Goal: Communication & Community: Answer question/provide support

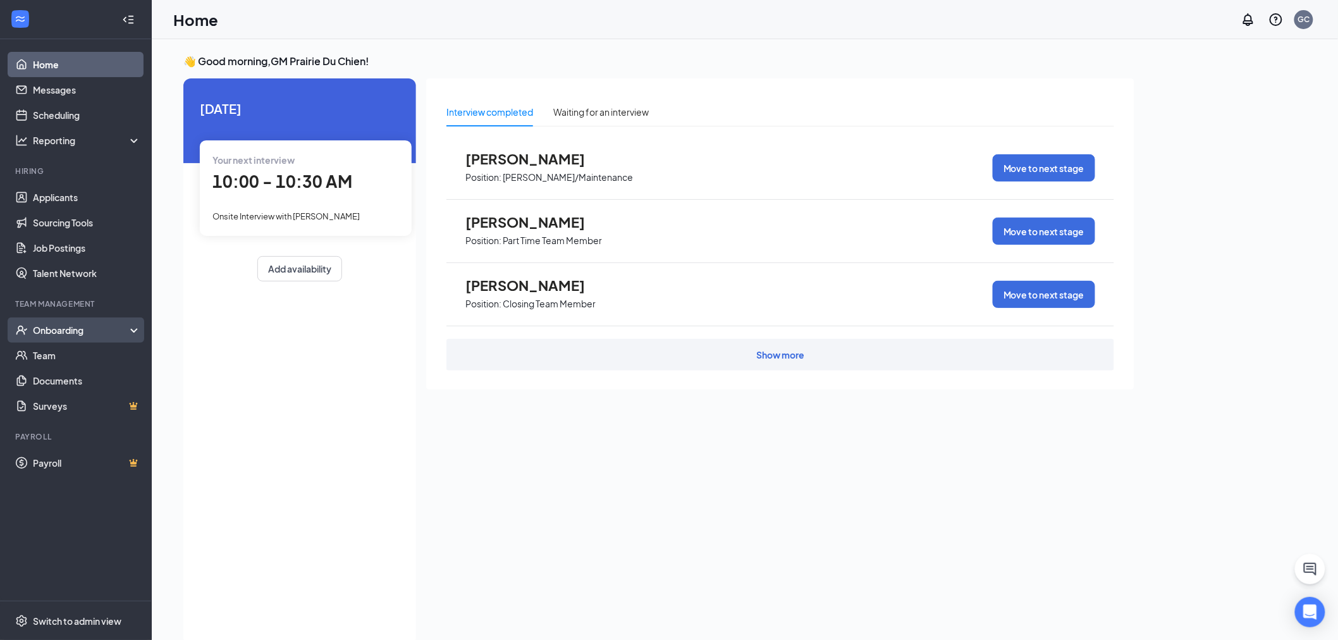
click at [61, 330] on div "Onboarding" at bounding box center [81, 330] width 97 height 13
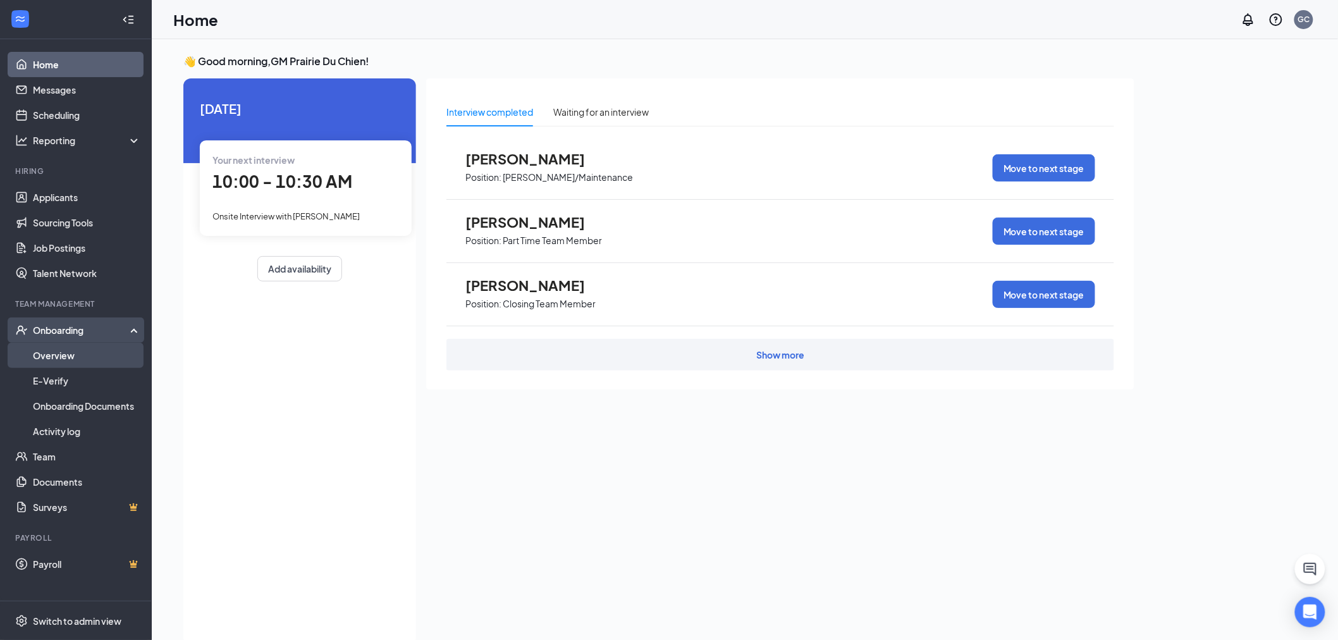
click at [64, 357] on link "Overview" at bounding box center [87, 355] width 108 height 25
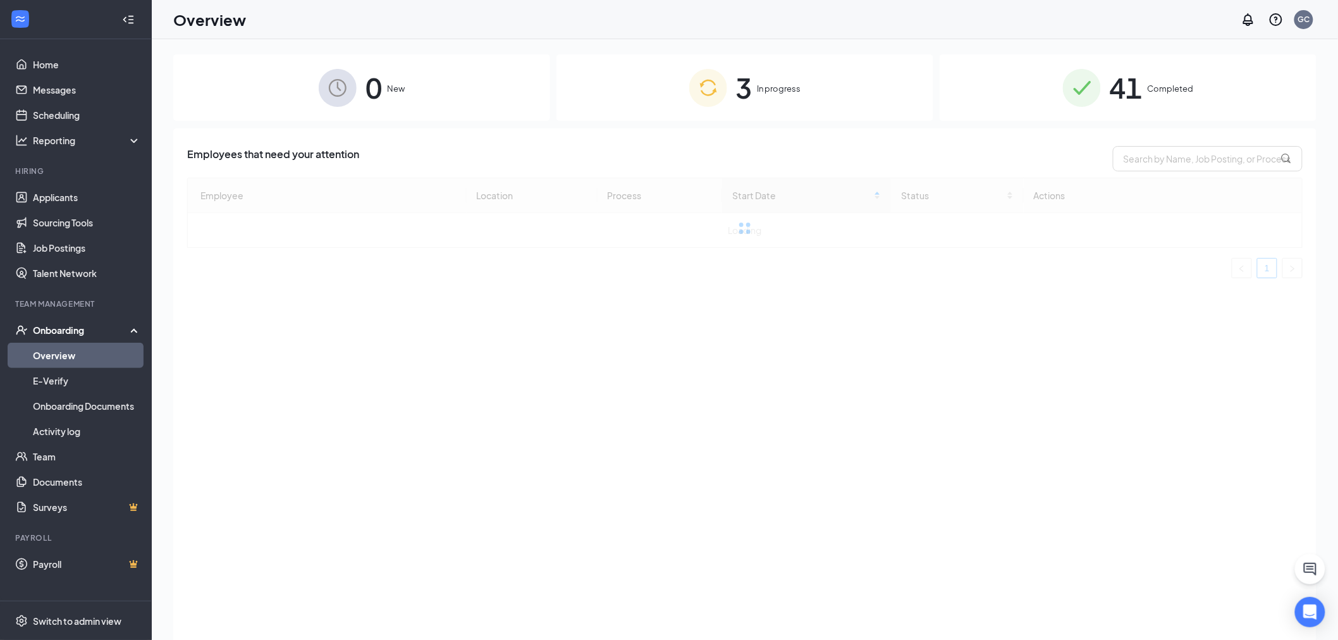
click at [744, 101] on span "3" at bounding box center [744, 88] width 16 height 44
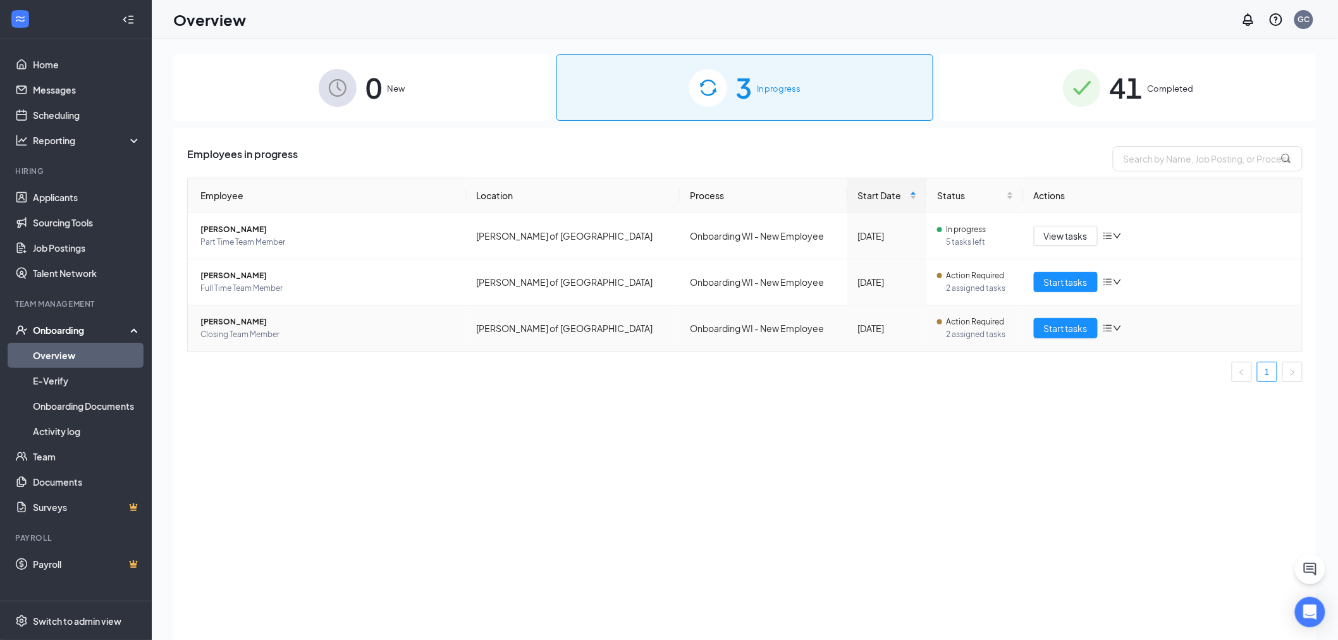
click at [224, 321] on span "[PERSON_NAME]" at bounding box center [328, 321] width 256 height 13
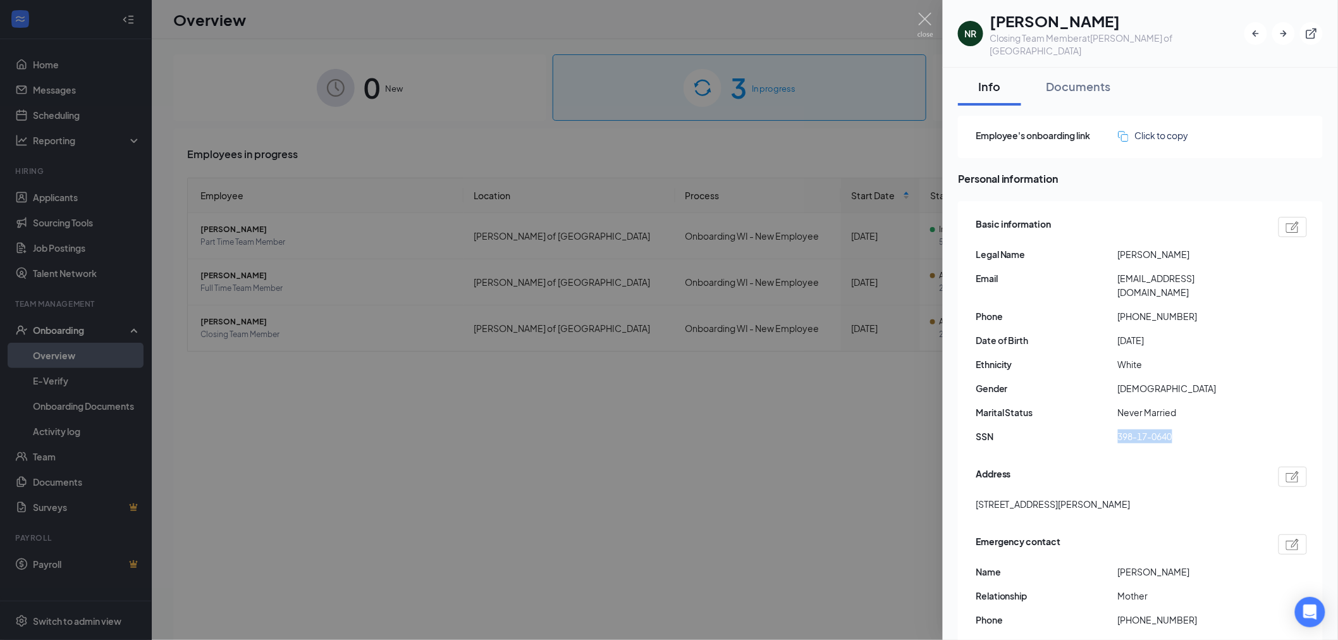
drag, startPoint x: 1119, startPoint y: 410, endPoint x: 1176, endPoint y: 411, distance: 56.3
click at [1176, 429] on span "398-17-0640" at bounding box center [1189, 436] width 142 height 14
copy span "398-17-0640"
click at [1021, 248] on div "Basic information Legal Name [PERSON_NAME] Email [EMAIL_ADDRESS][DOMAIN_NAME] P…" at bounding box center [1140, 334] width 331 height 240
click at [887, 420] on div at bounding box center [669, 320] width 1338 height 640
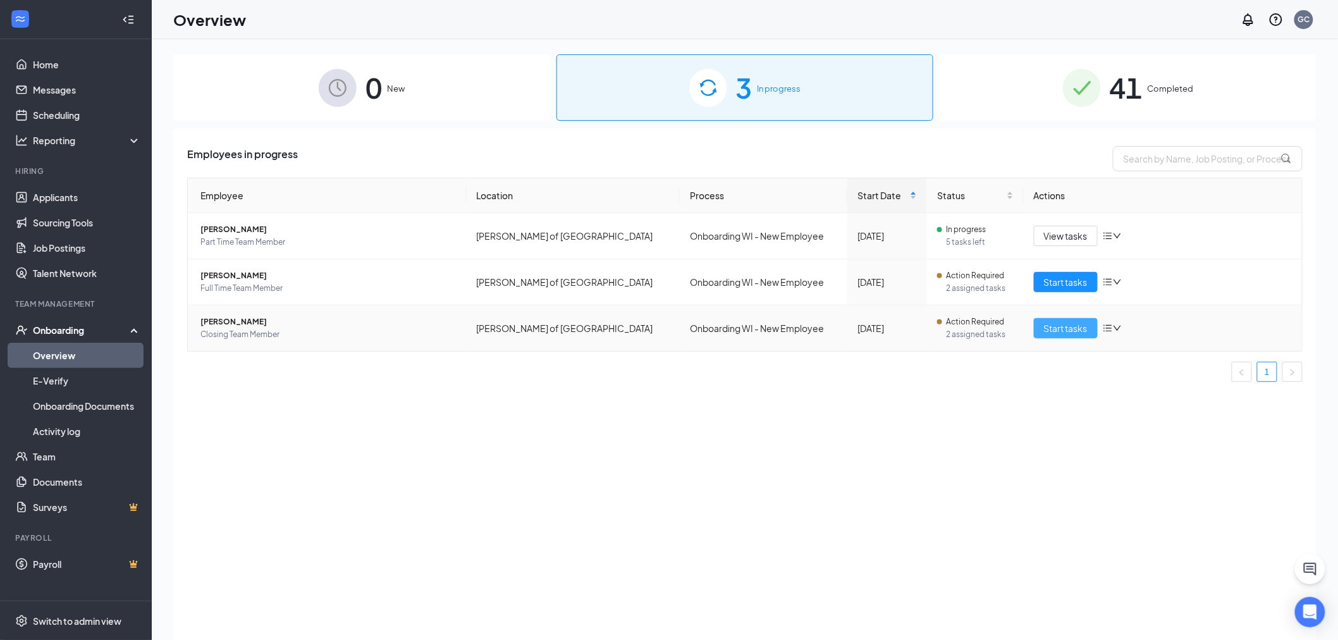
click at [1066, 323] on span "Start tasks" at bounding box center [1066, 328] width 44 height 14
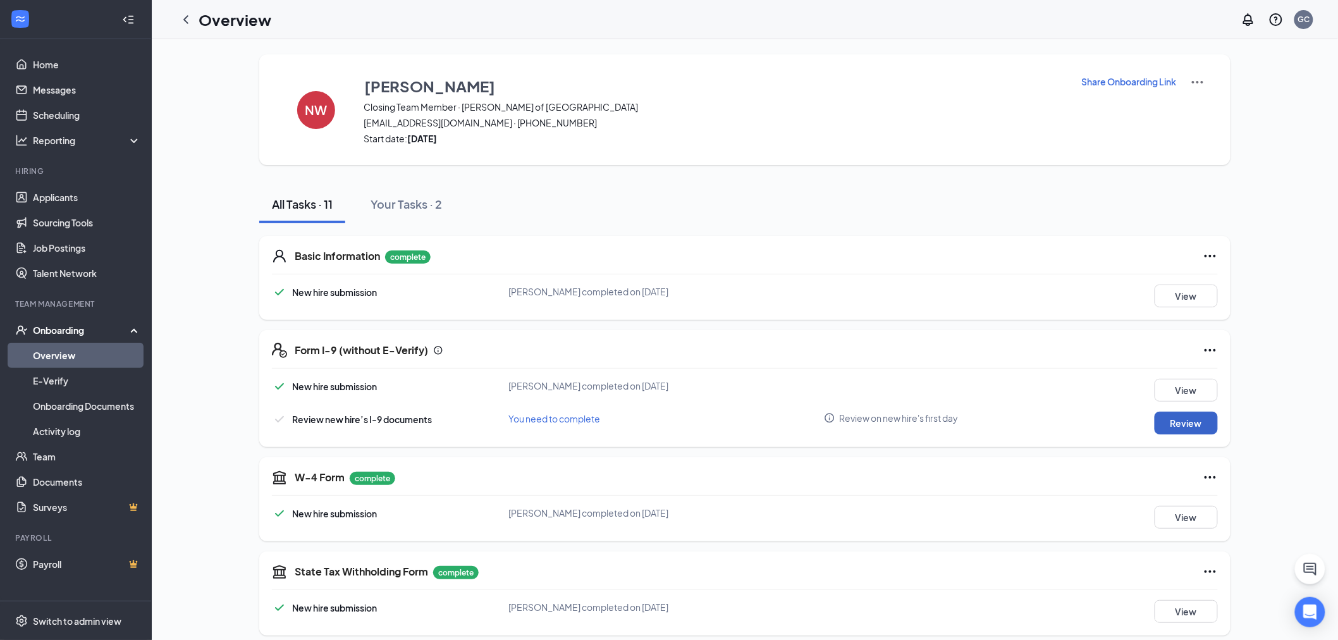
click at [1162, 428] on button "Review" at bounding box center [1185, 422] width 63 height 23
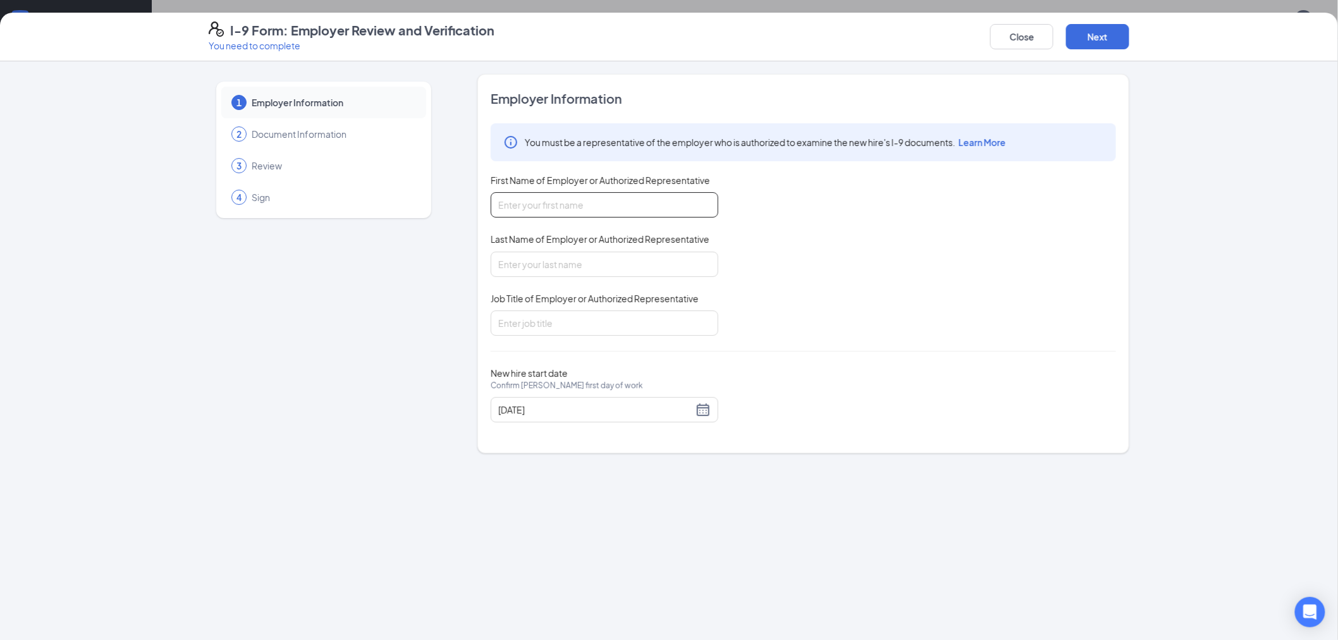
click at [533, 215] on input "First Name of Employer or Authorized Representative" at bounding box center [605, 204] width 228 height 25
type input "[PERSON_NAME]"
drag, startPoint x: 532, startPoint y: 259, endPoint x: 547, endPoint y: 264, distance: 16.4
click at [532, 259] on input "Last Name of Employer or Authorized Representative" at bounding box center [605, 264] width 228 height 25
type input "Ford"
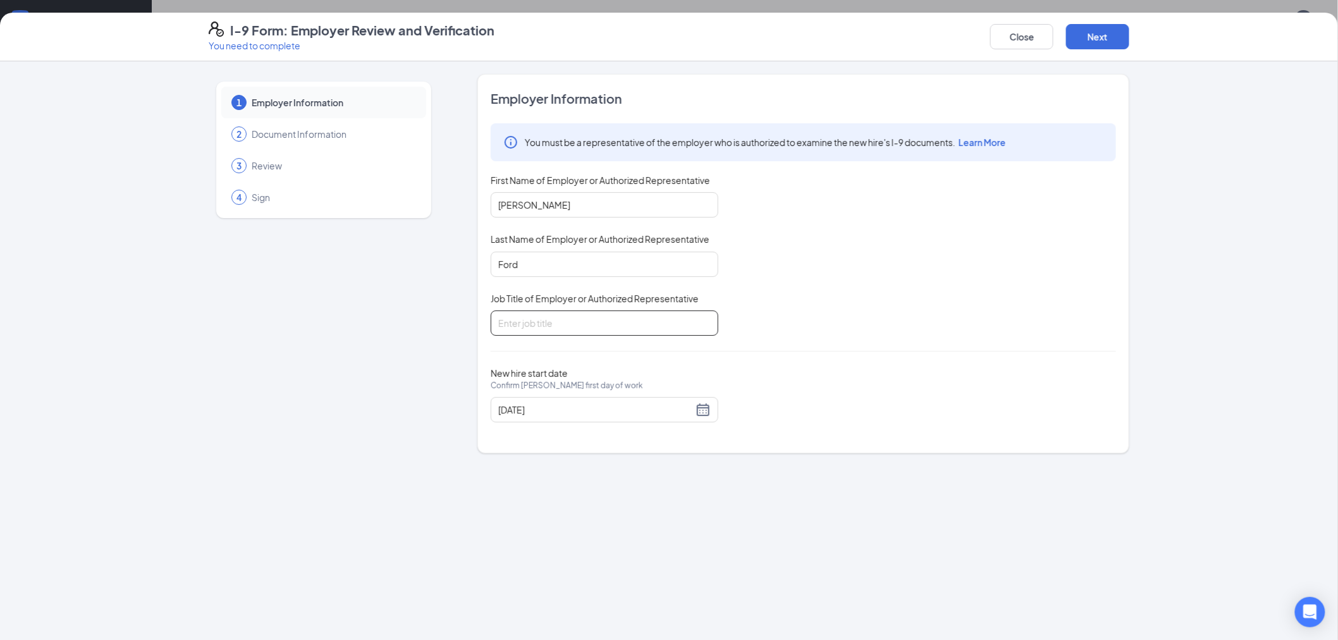
click at [585, 331] on input "Job Title of Employer or Authorized Representative" at bounding box center [605, 322] width 228 height 25
type input "Assistant Manager"
click at [1106, 27] on button "Next" at bounding box center [1097, 36] width 63 height 25
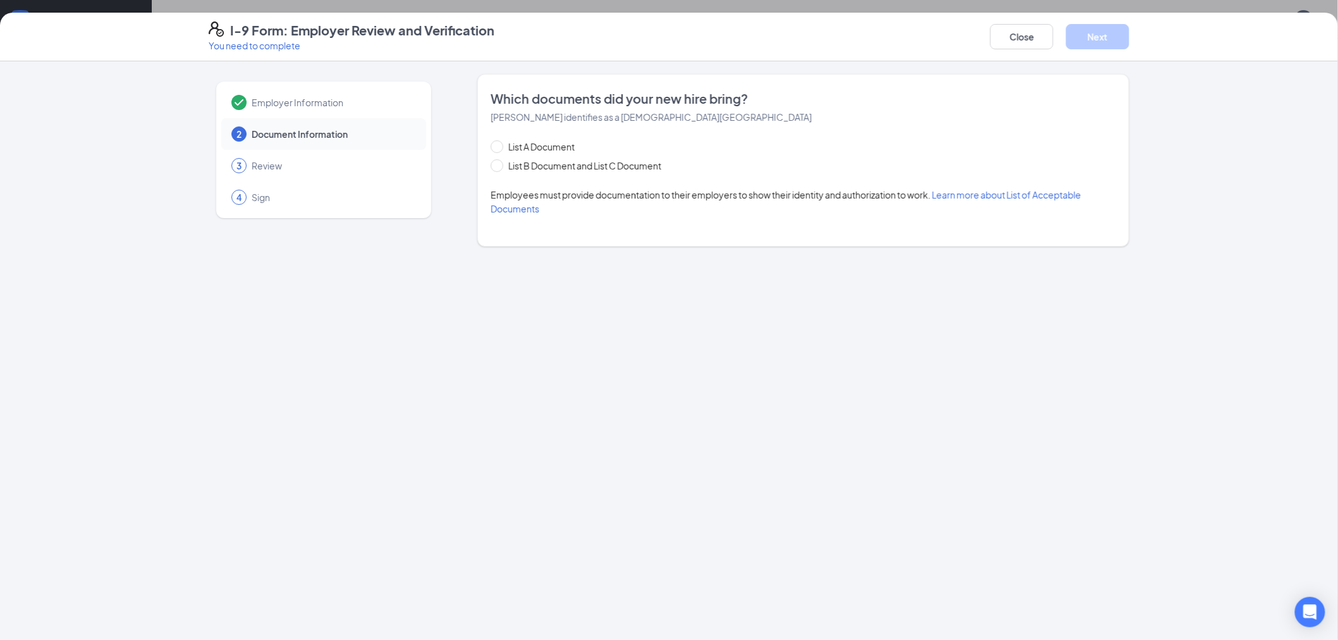
click at [568, 179] on div "List A Document List B Document and List C Document Employees must provide docu…" at bounding box center [803, 178] width 625 height 76
click at [552, 174] on div "List A Document List B Document and List C Document Employees must provide docu…" at bounding box center [803, 178] width 625 height 76
click at [529, 166] on span "List B Document and List C Document" at bounding box center [584, 166] width 163 height 14
click at [499, 166] on input "List B Document and List C Document" at bounding box center [495, 163] width 9 height 9
radio input "true"
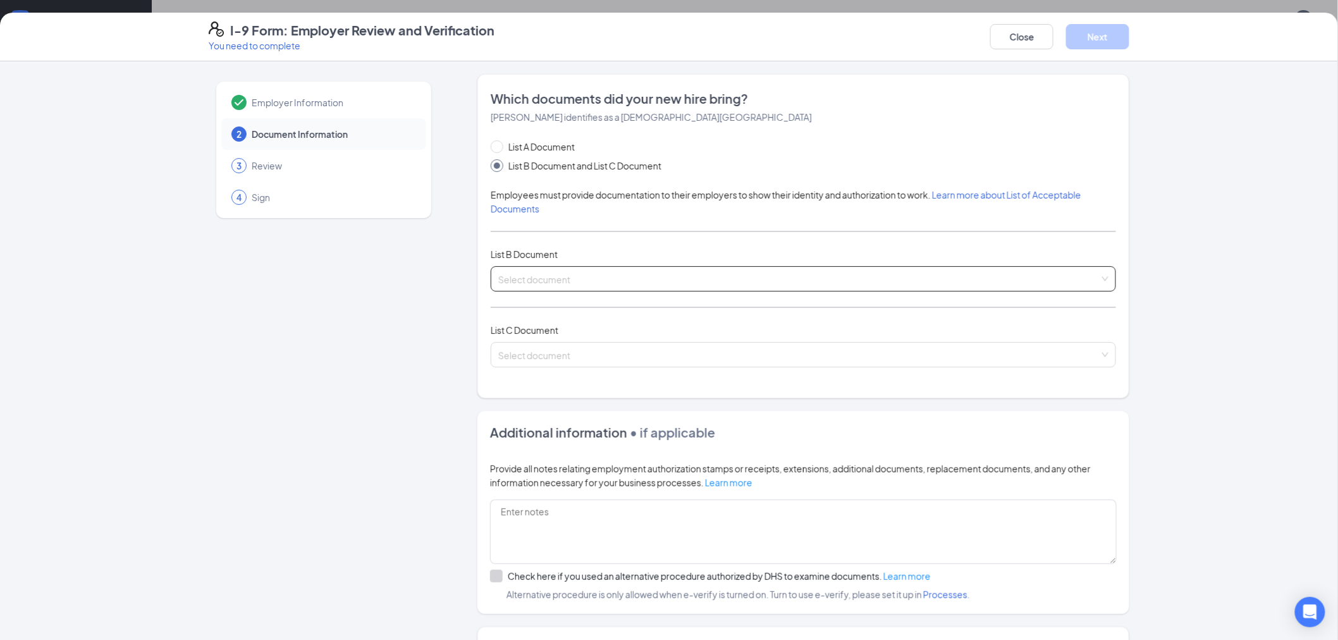
click at [523, 281] on input "search" at bounding box center [798, 276] width 601 height 19
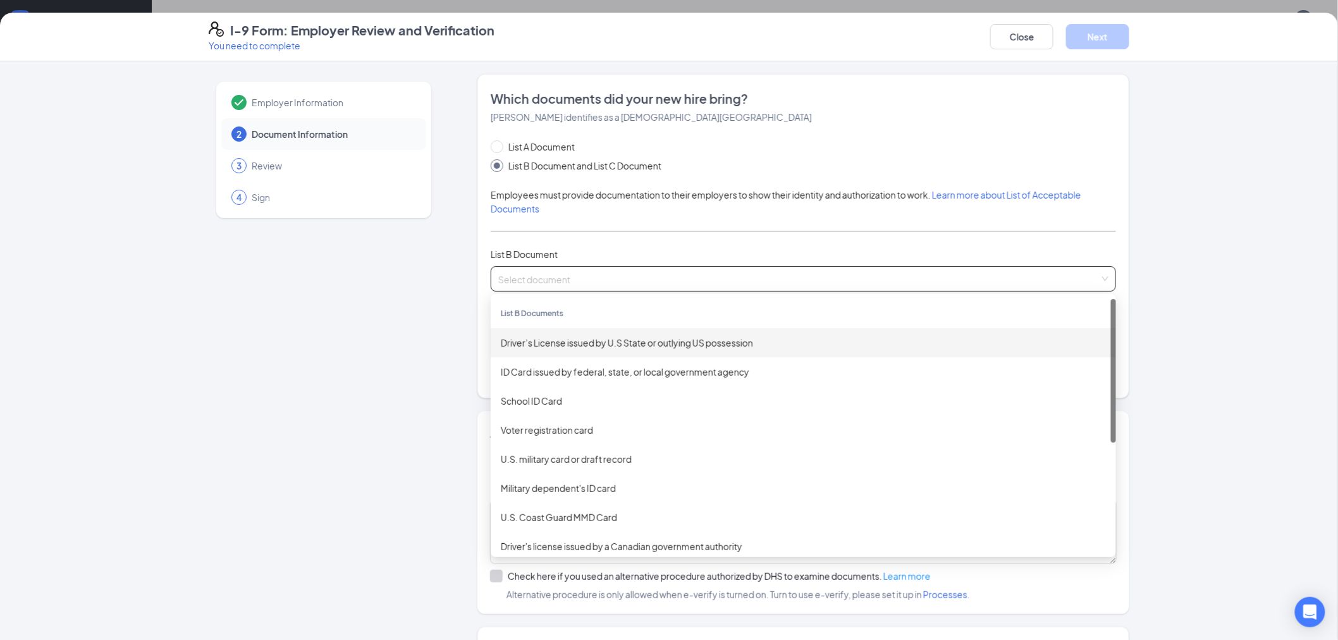
click at [542, 349] on div "Driver’s License issued by U.S State or outlying US possession" at bounding box center [803, 343] width 605 height 14
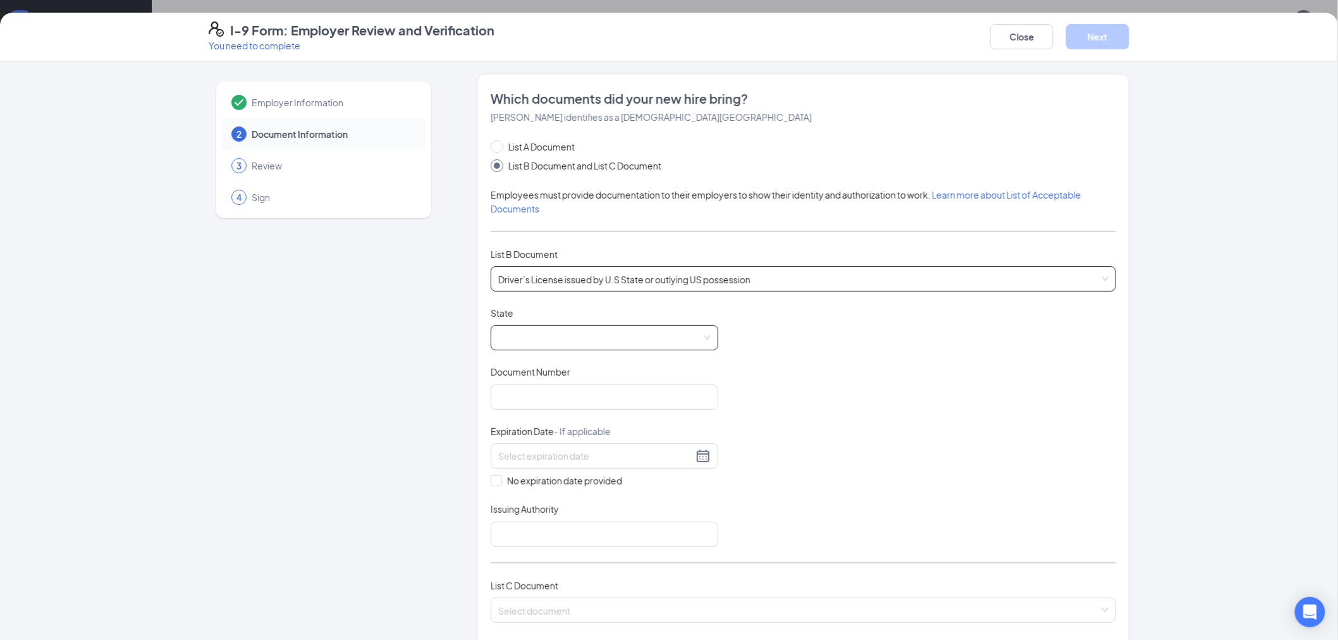
click at [537, 346] on span at bounding box center [604, 338] width 212 height 24
click at [510, 375] on div "[US_STATE]" at bounding box center [604, 376] width 207 height 14
click at [522, 398] on input "Document Number" at bounding box center [605, 396] width 228 height 25
type input "850AK0053"
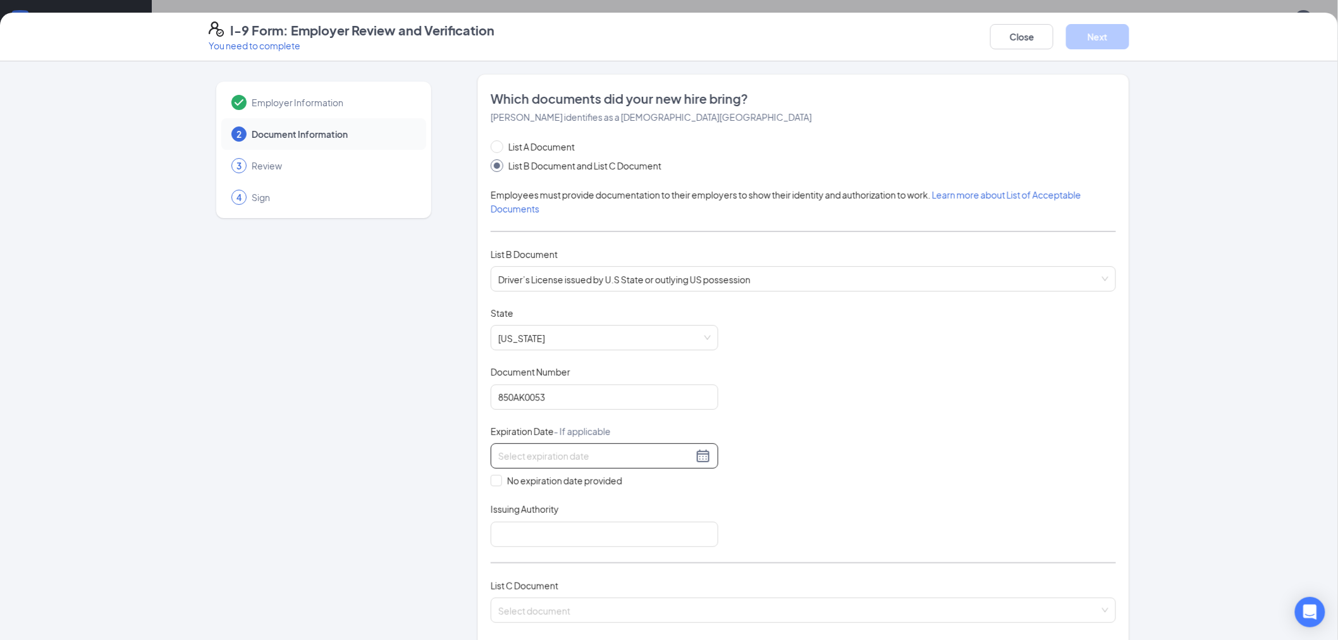
click at [513, 459] on input at bounding box center [595, 456] width 195 height 14
click at [595, 420] on button "2025" at bounding box center [584, 413] width 22 height 25
click at [577, 592] on td "2026" at bounding box center [573, 602] width 56 height 42
type input "[DATE]"
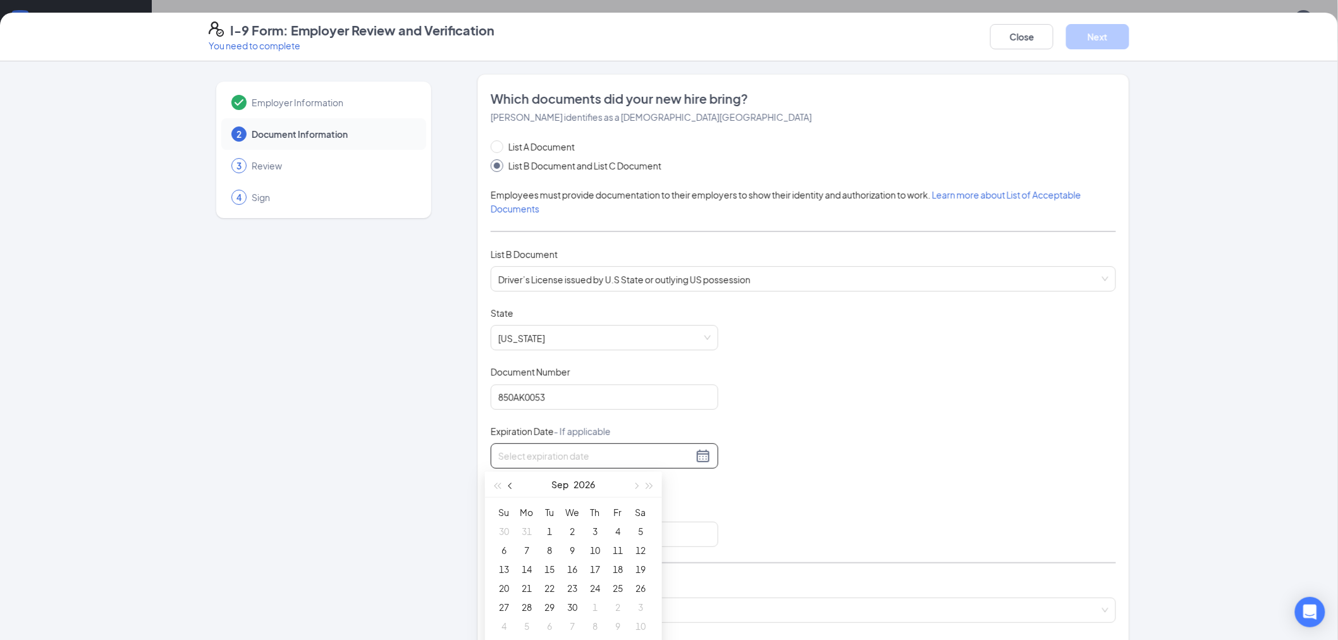
click at [515, 490] on button "button" at bounding box center [511, 484] width 14 height 25
type input "[DATE]"
click at [589, 568] on div "13" at bounding box center [594, 568] width 15 height 15
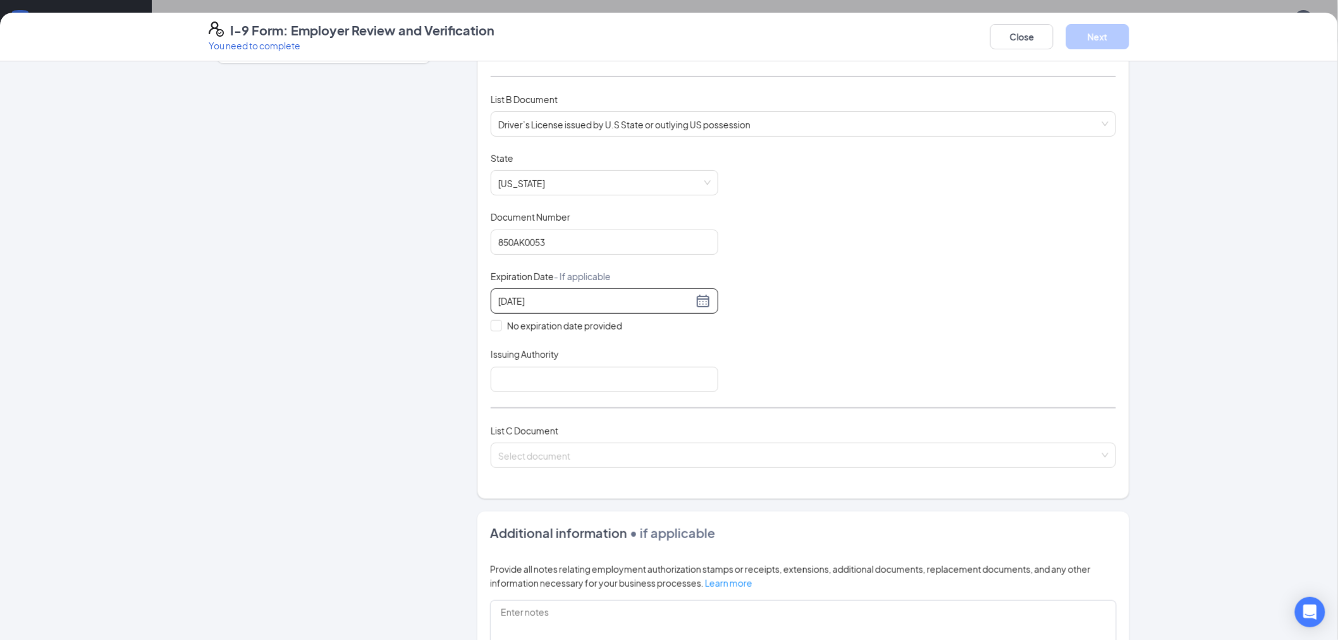
scroll to position [210, 0]
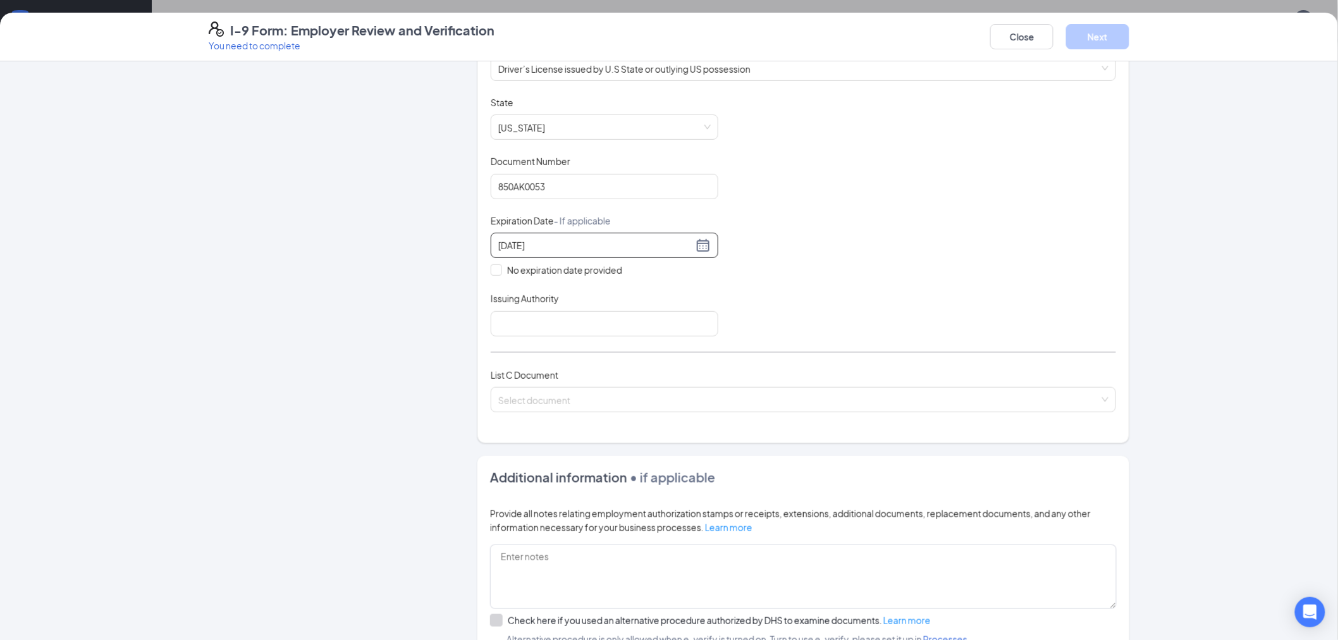
click at [526, 337] on div "List A Document List B Document and List C Document Employees must provide docu…" at bounding box center [803, 178] width 625 height 498
click at [523, 329] on input "Issuing Authority" at bounding box center [605, 323] width 228 height 25
type input "[US_STATE]"
click at [517, 398] on input "search" at bounding box center [798, 396] width 601 height 19
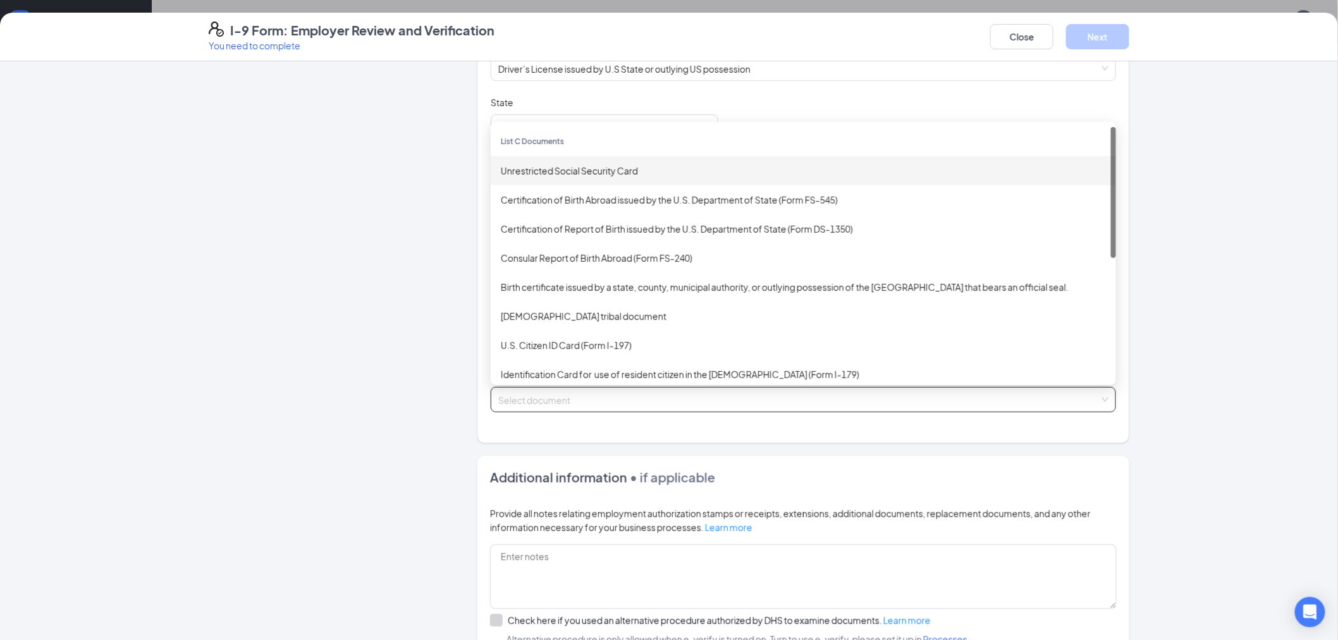
drag, startPoint x: 605, startPoint y: 174, endPoint x: 607, endPoint y: 188, distance: 14.1
click at [604, 174] on div "Unrestricted Social Security Card" at bounding box center [803, 171] width 605 height 14
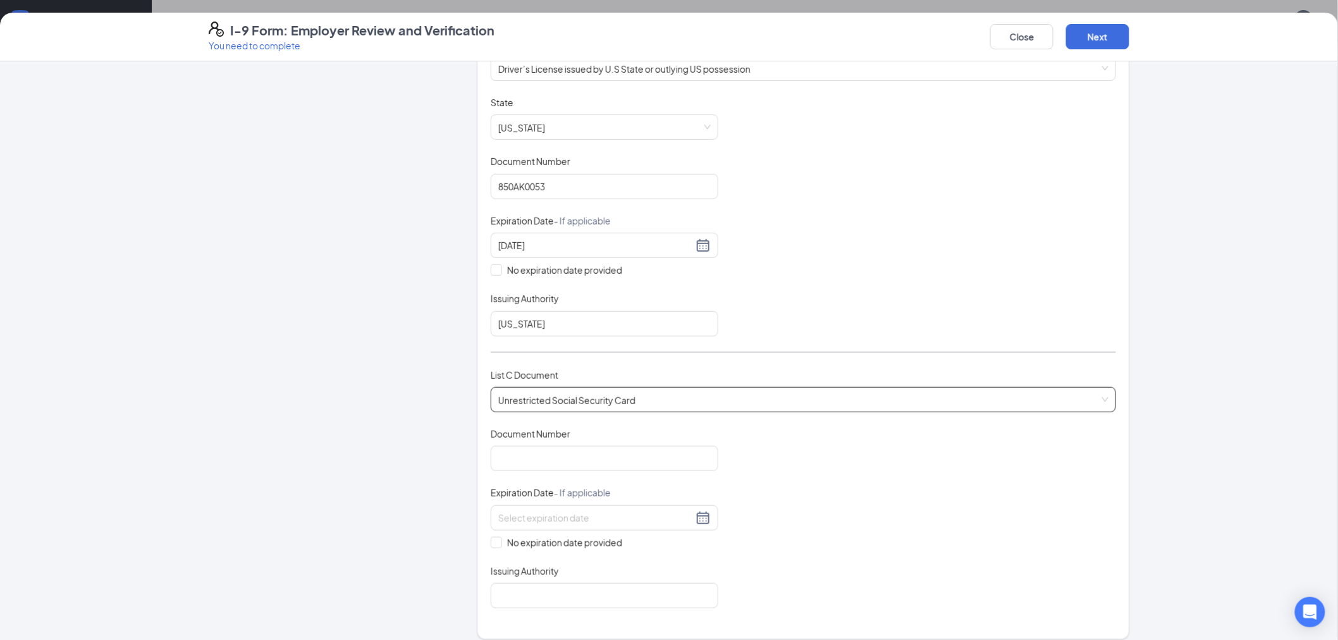
click at [561, 474] on div "Document Title Unrestricted Social Security Card Document Number Expiration Dat…" at bounding box center [803, 517] width 625 height 181
click at [549, 460] on input "Document Number" at bounding box center [605, 458] width 228 height 25
paste input "398-17-0640"
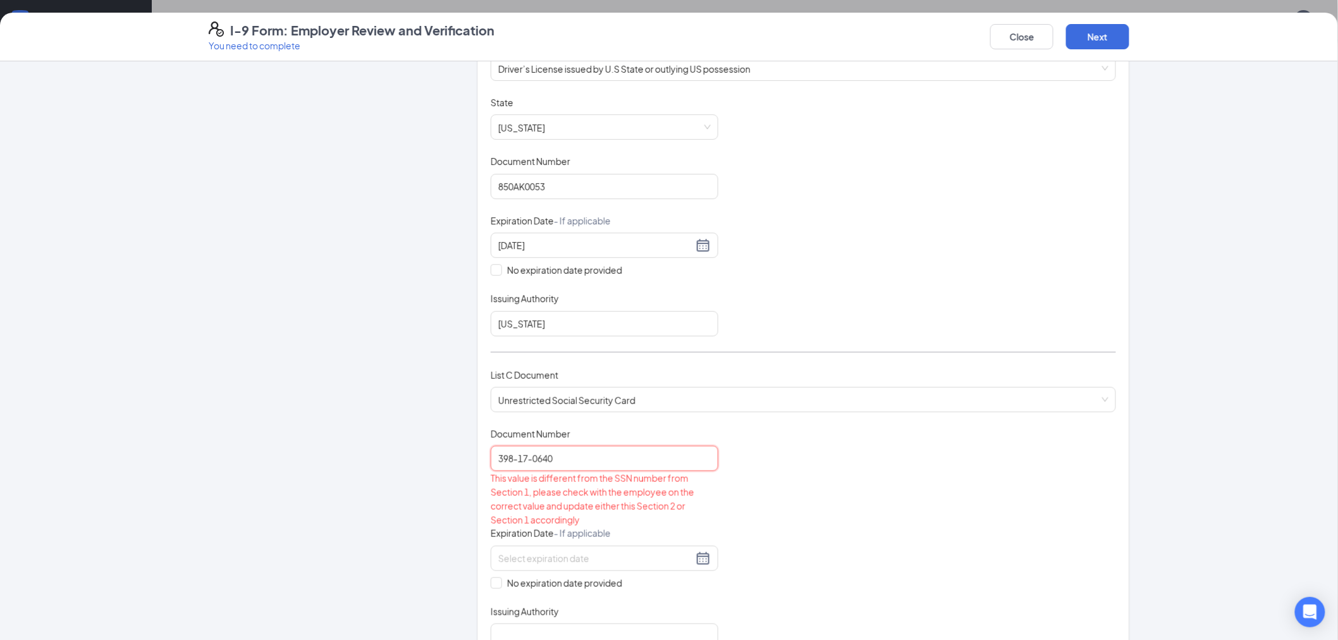
click at [509, 463] on input "398-17-0640" at bounding box center [605, 458] width 228 height 25
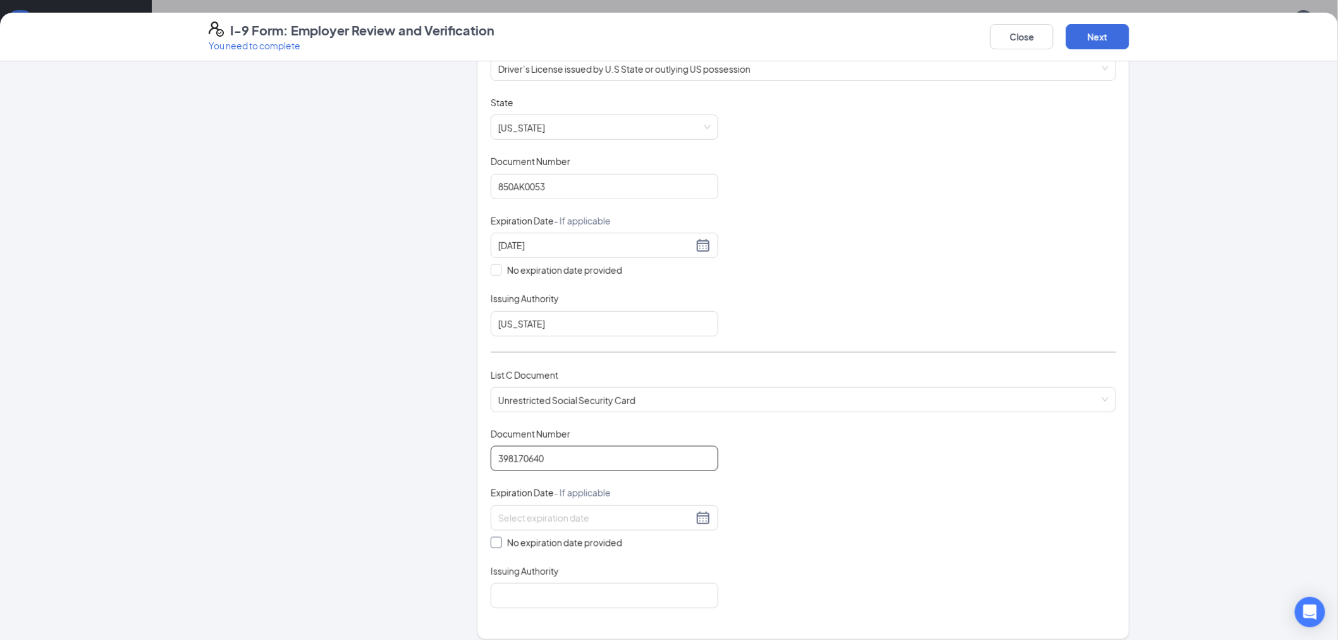
type input "398170640"
click at [502, 539] on span "No expiration date provided" at bounding box center [564, 542] width 125 height 14
click at [499, 539] on input "No expiration date provided" at bounding box center [495, 541] width 9 height 9
checkbox input "true"
click at [523, 597] on input "Issuing Authority" at bounding box center [605, 597] width 228 height 25
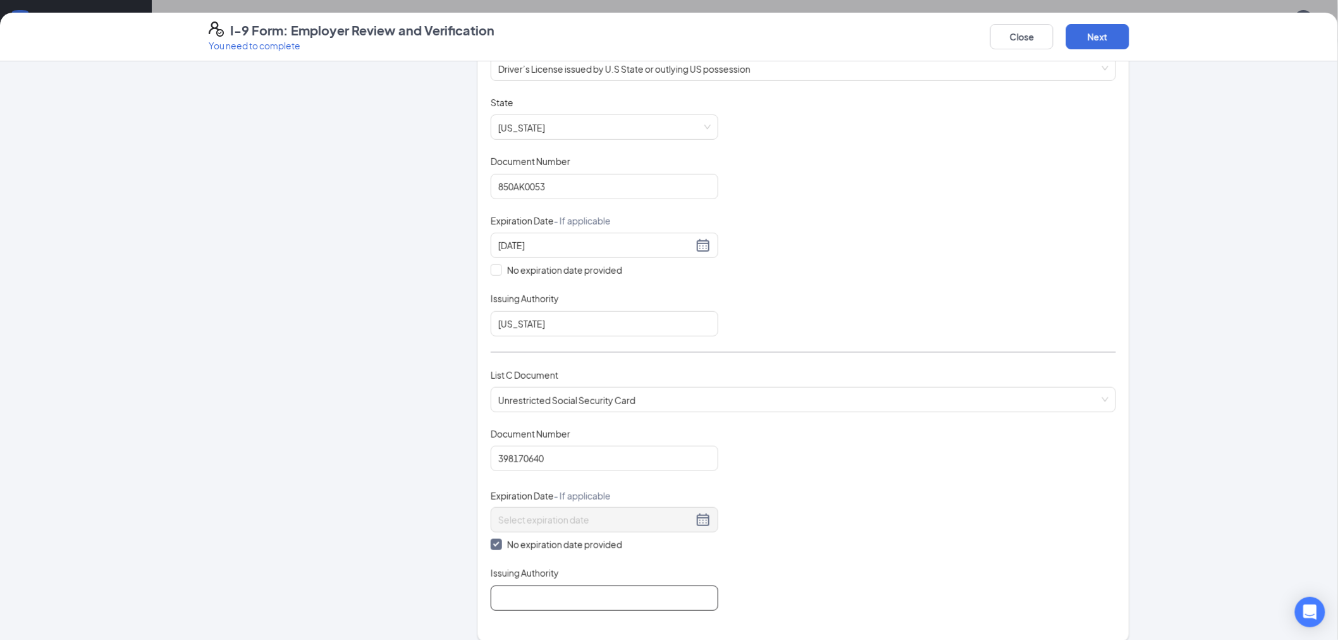
type input "Social Security Administration"
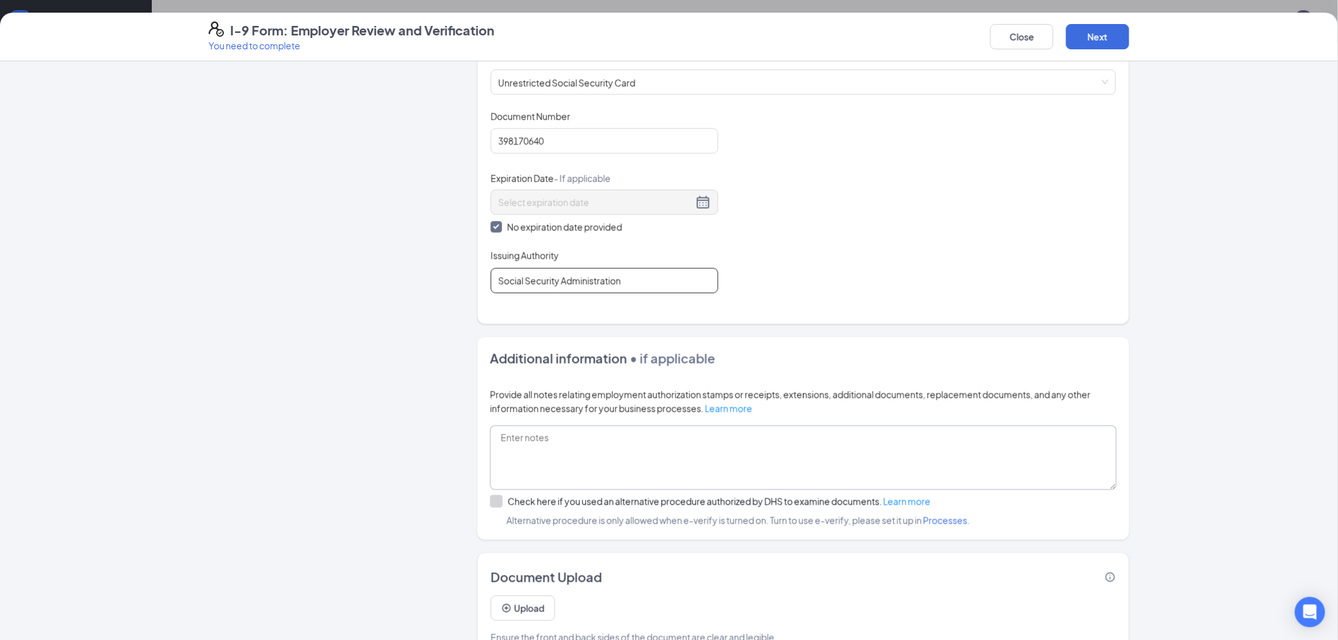
scroll to position [560, 0]
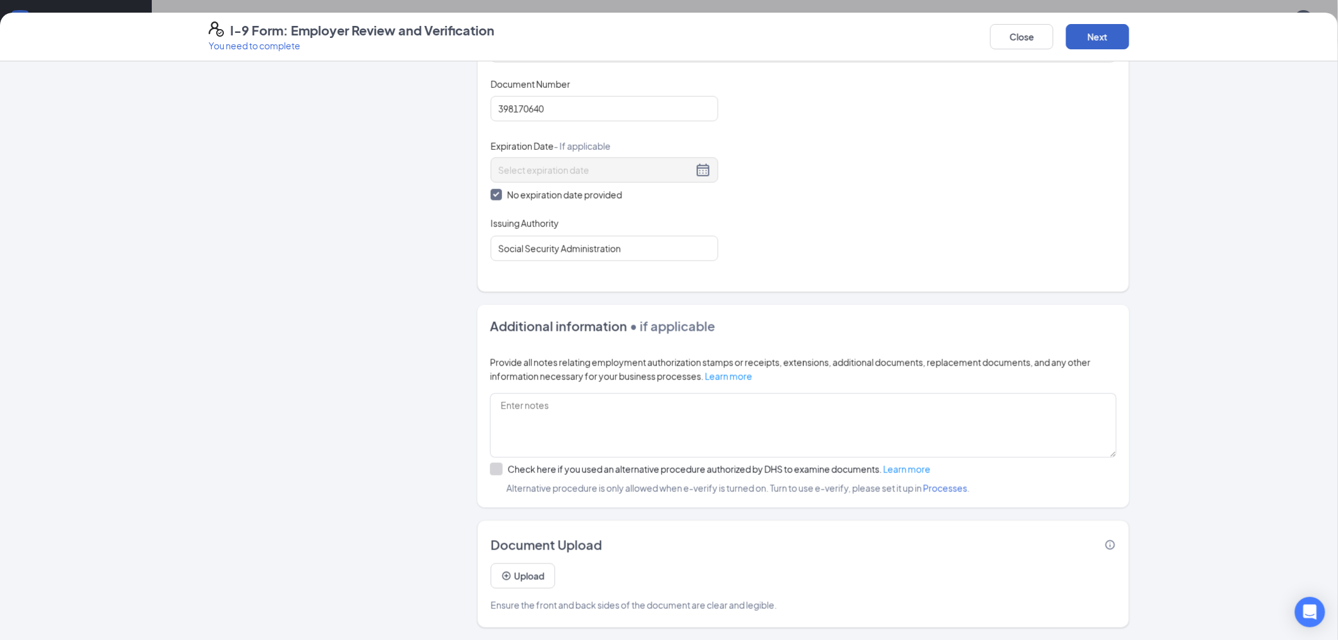
click at [1107, 47] on button "Next" at bounding box center [1097, 36] width 63 height 25
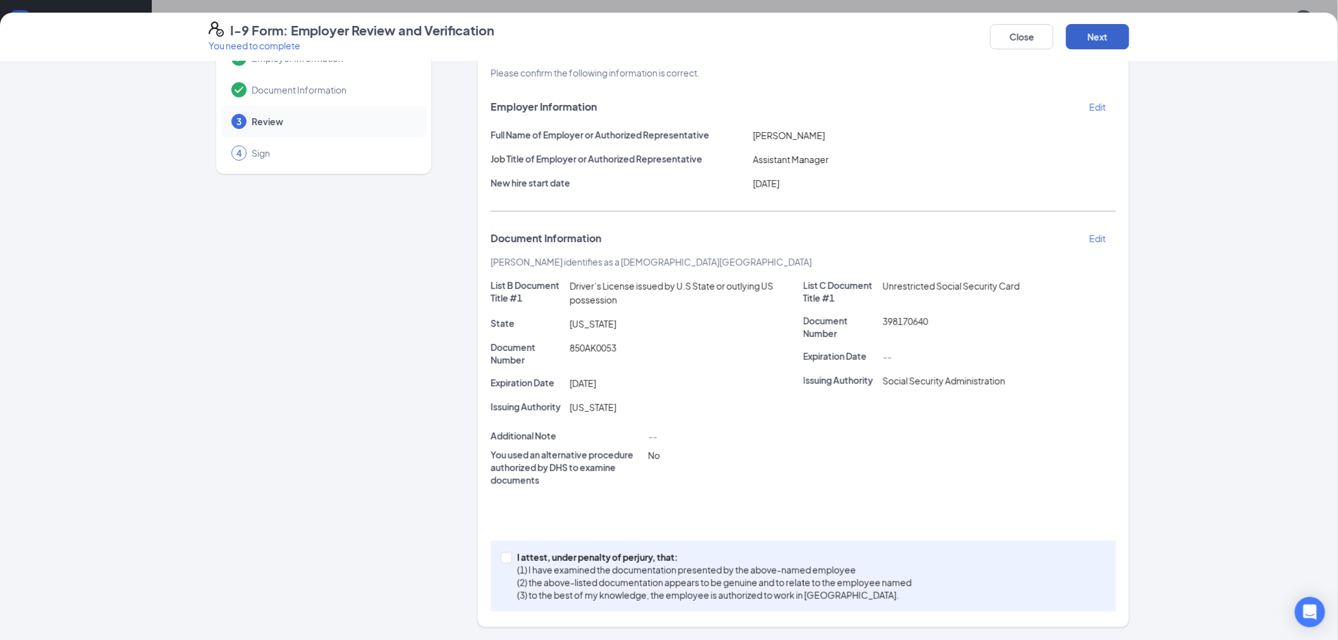
scroll to position [43, 0]
click at [549, 586] on p "(2) the above-listed documentation appears to be genuine and to relate to the e…" at bounding box center [714, 583] width 394 height 13
click at [509, 562] on input "I attest, under penalty of [PERSON_NAME], that: (1) I have examined the documen…" at bounding box center [505, 557] width 9 height 9
checkbox input "true"
click at [1122, 34] on button "Next" at bounding box center [1097, 36] width 63 height 25
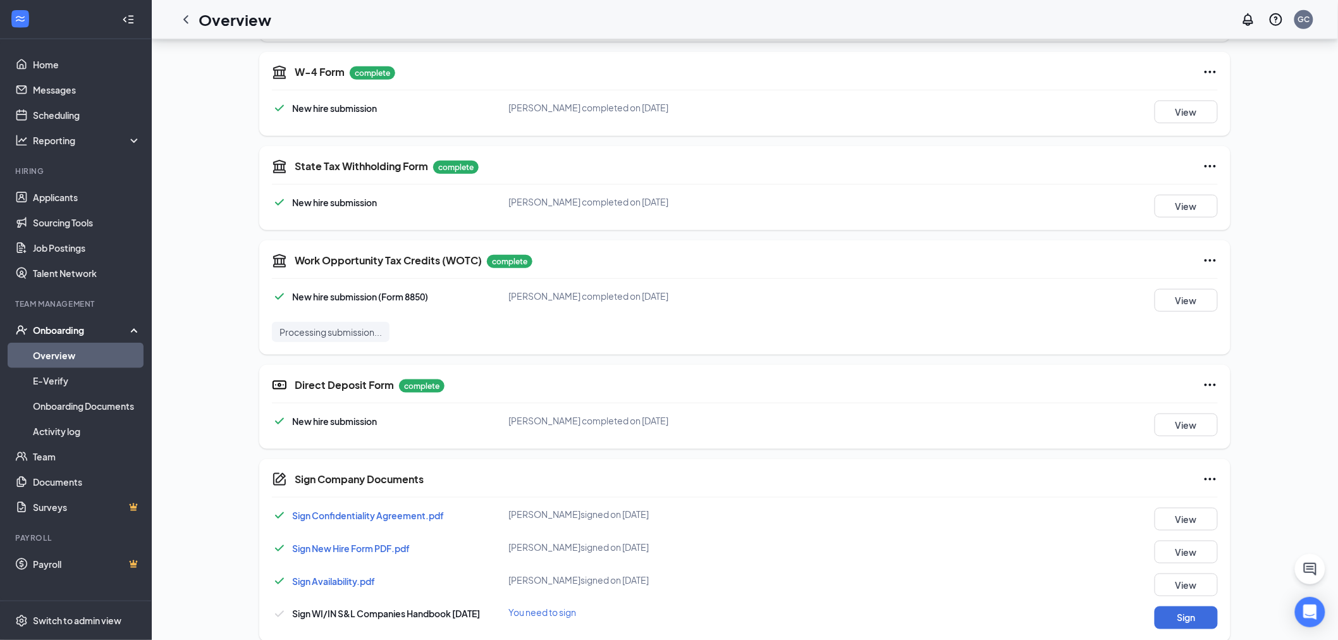
scroll to position [422, 0]
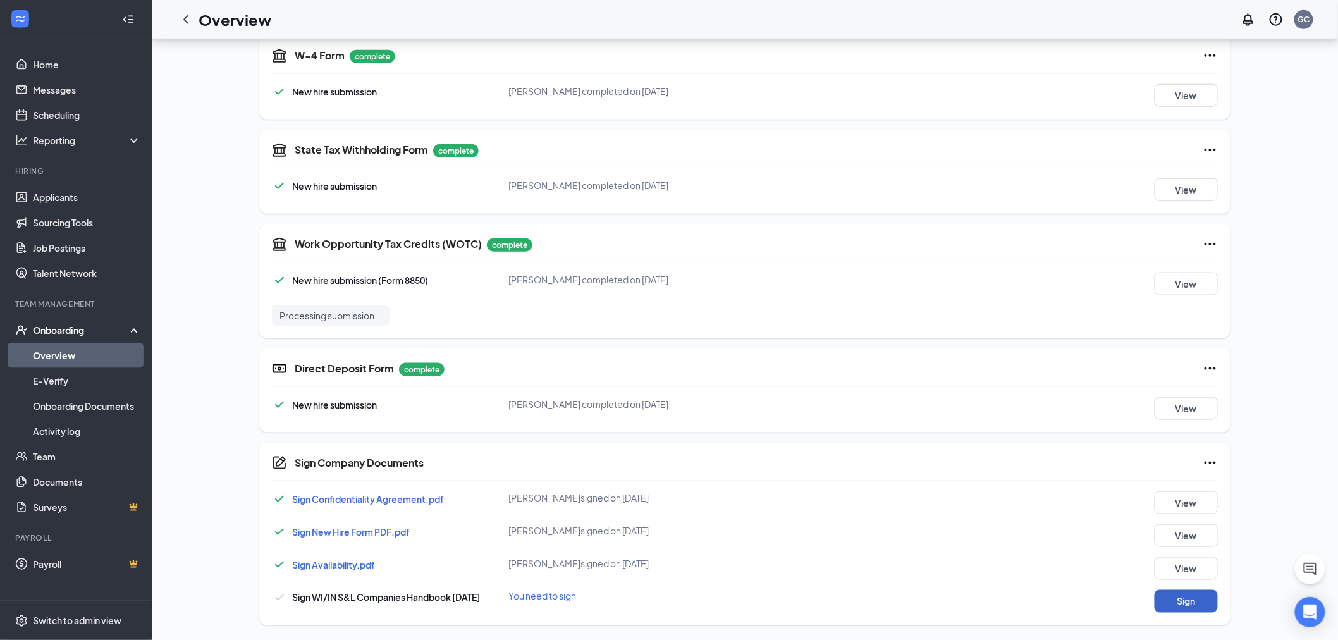
click at [1174, 599] on button "Sign" at bounding box center [1185, 601] width 63 height 23
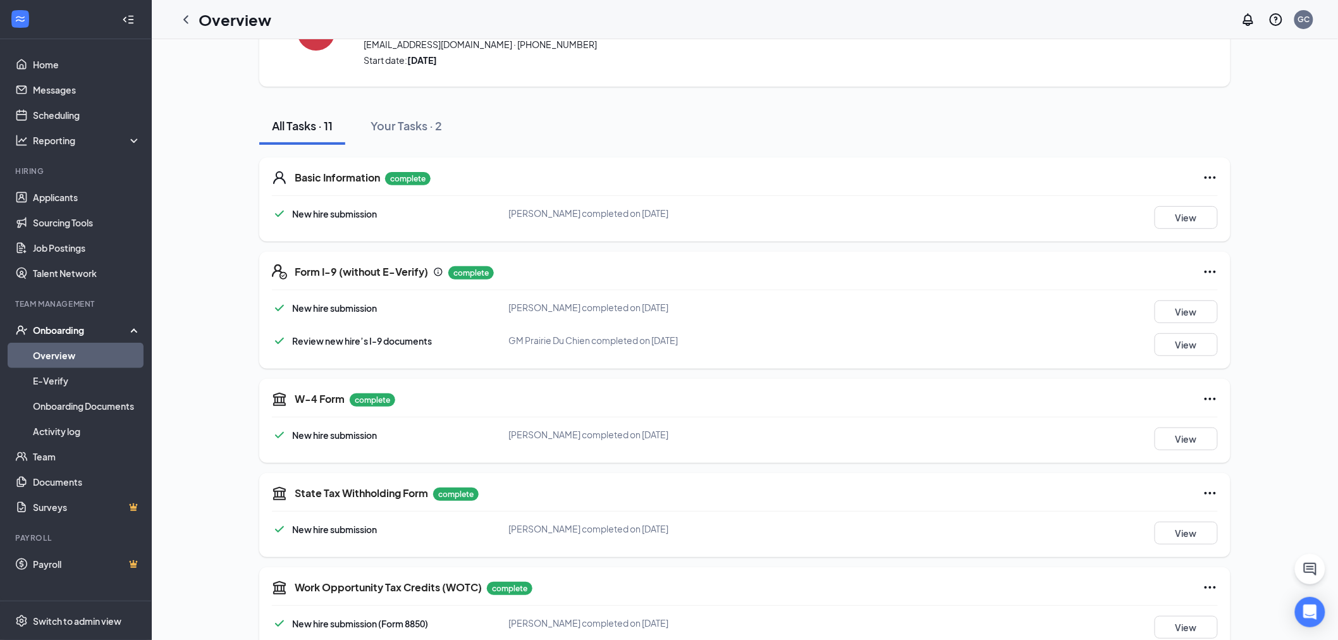
scroll to position [0, 0]
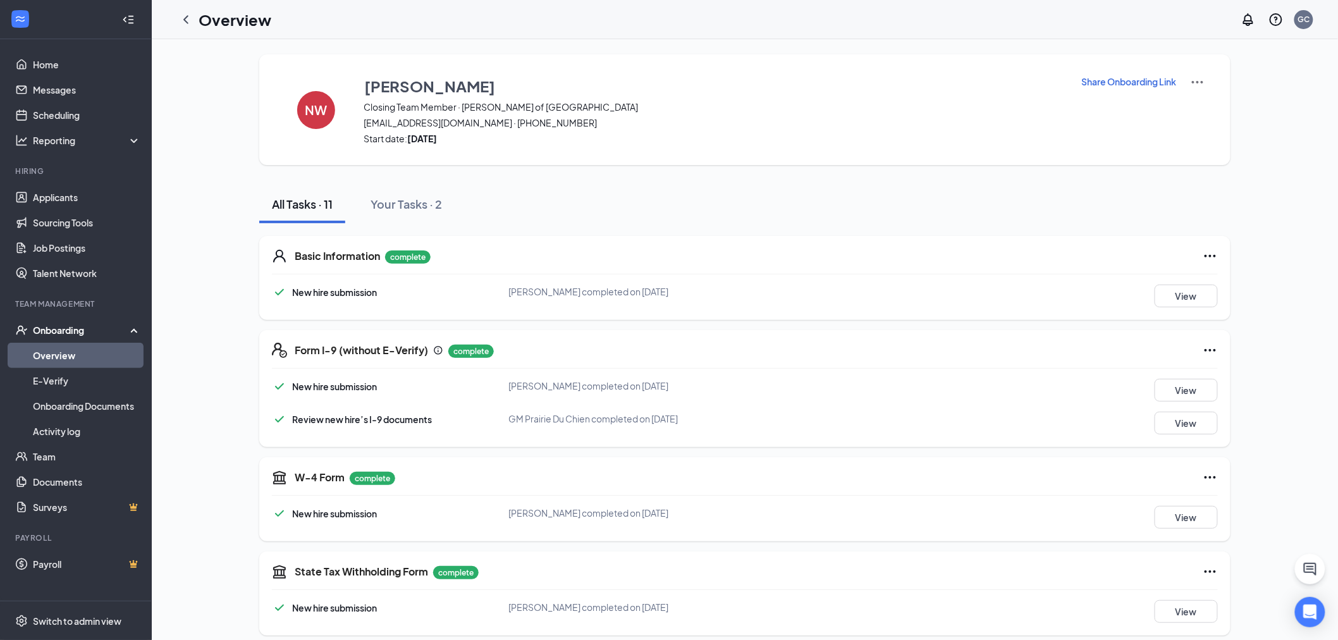
click at [73, 356] on link "Overview" at bounding box center [87, 355] width 108 height 25
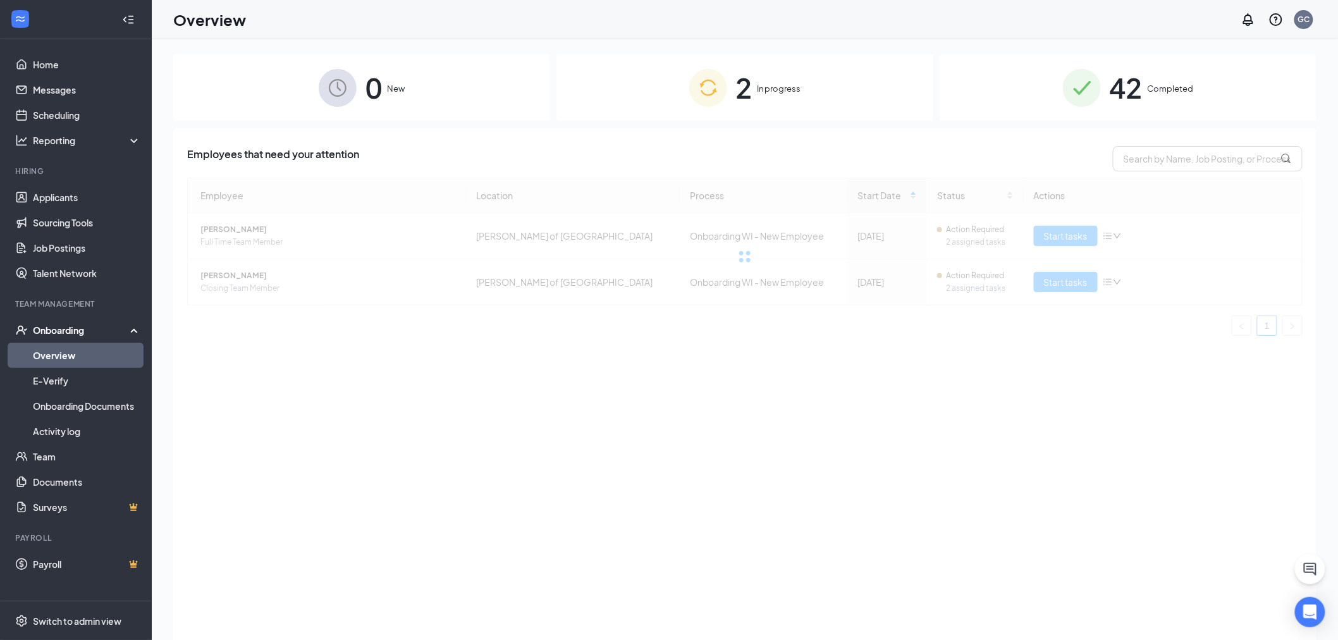
click at [662, 119] on div "2 In progress" at bounding box center [744, 87] width 377 height 66
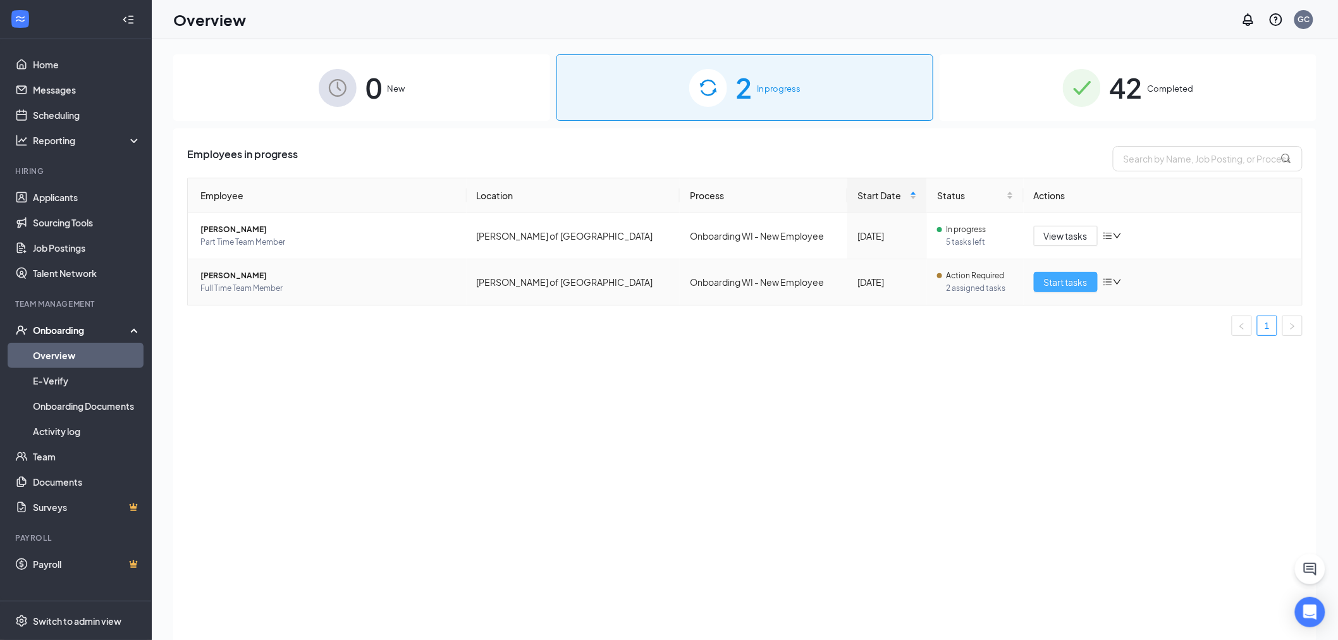
click at [1051, 286] on span "Start tasks" at bounding box center [1066, 282] width 44 height 14
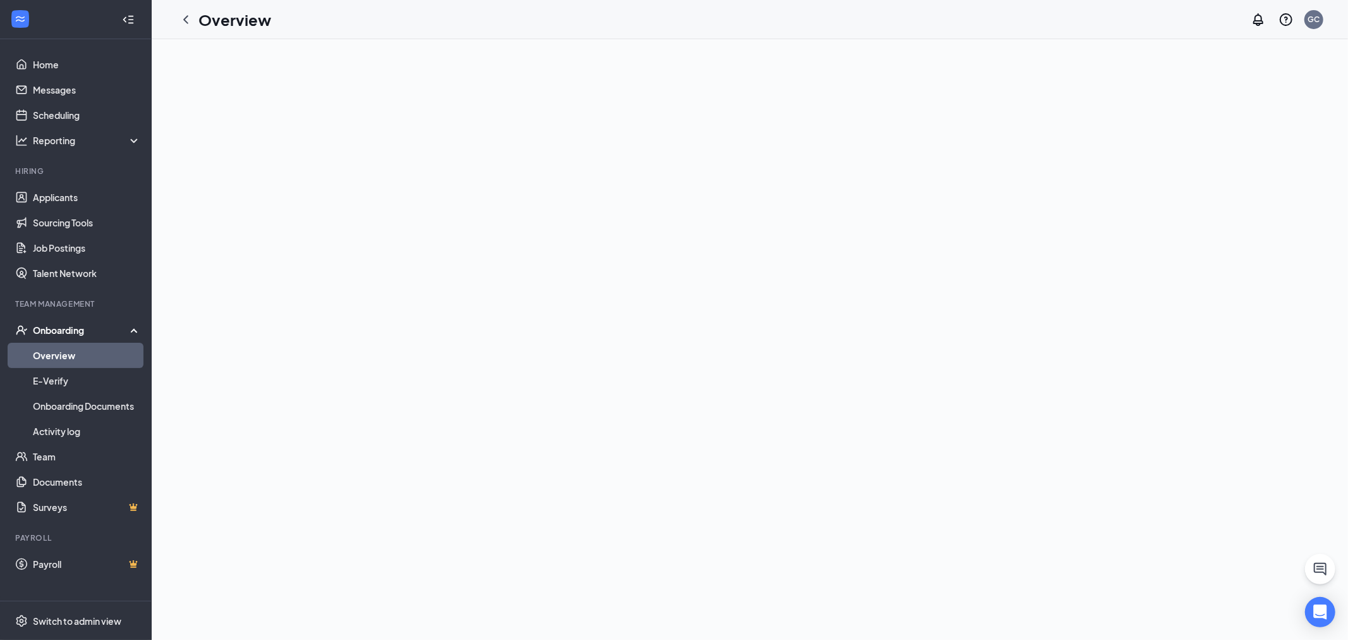
click at [257, 19] on h1 "Overview" at bounding box center [234, 19] width 73 height 21
click at [187, 23] on icon "ChevronLeft" at bounding box center [185, 19] width 5 height 8
click at [70, 344] on link "Overview" at bounding box center [87, 355] width 108 height 25
click at [68, 357] on link "Overview" at bounding box center [87, 355] width 108 height 25
click at [64, 332] on div "Onboarding" at bounding box center [81, 330] width 97 height 13
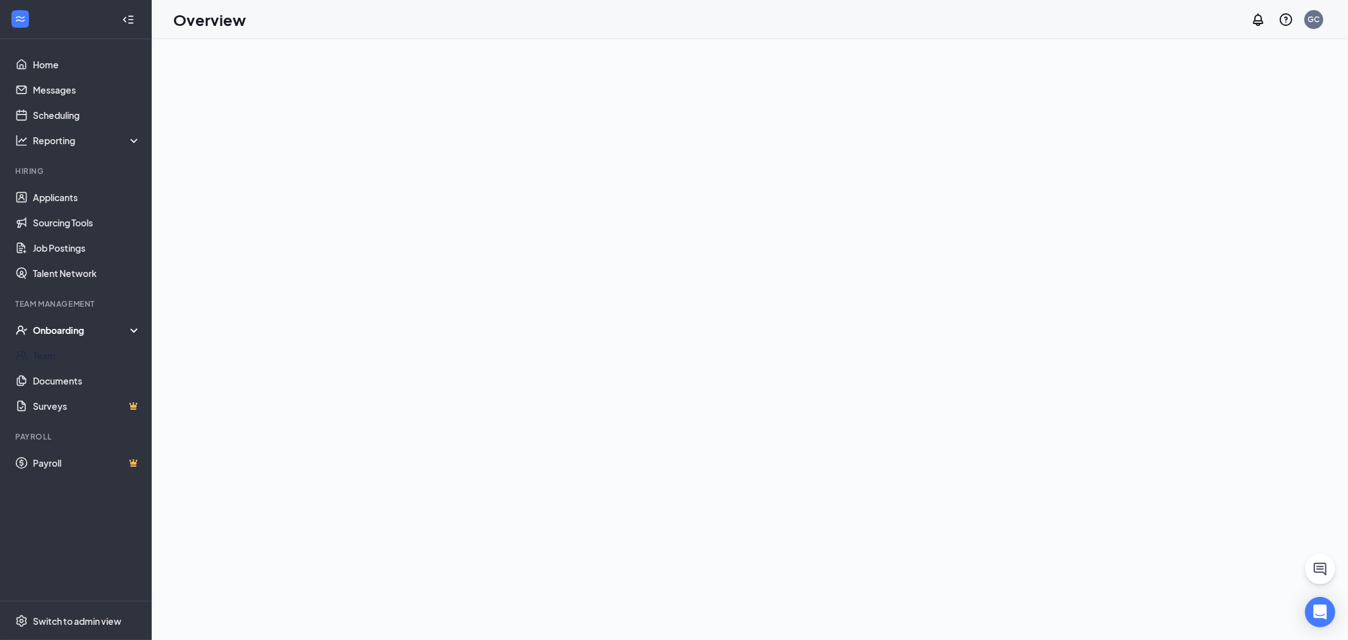
click at [66, 332] on div "Onboarding" at bounding box center [81, 330] width 97 height 13
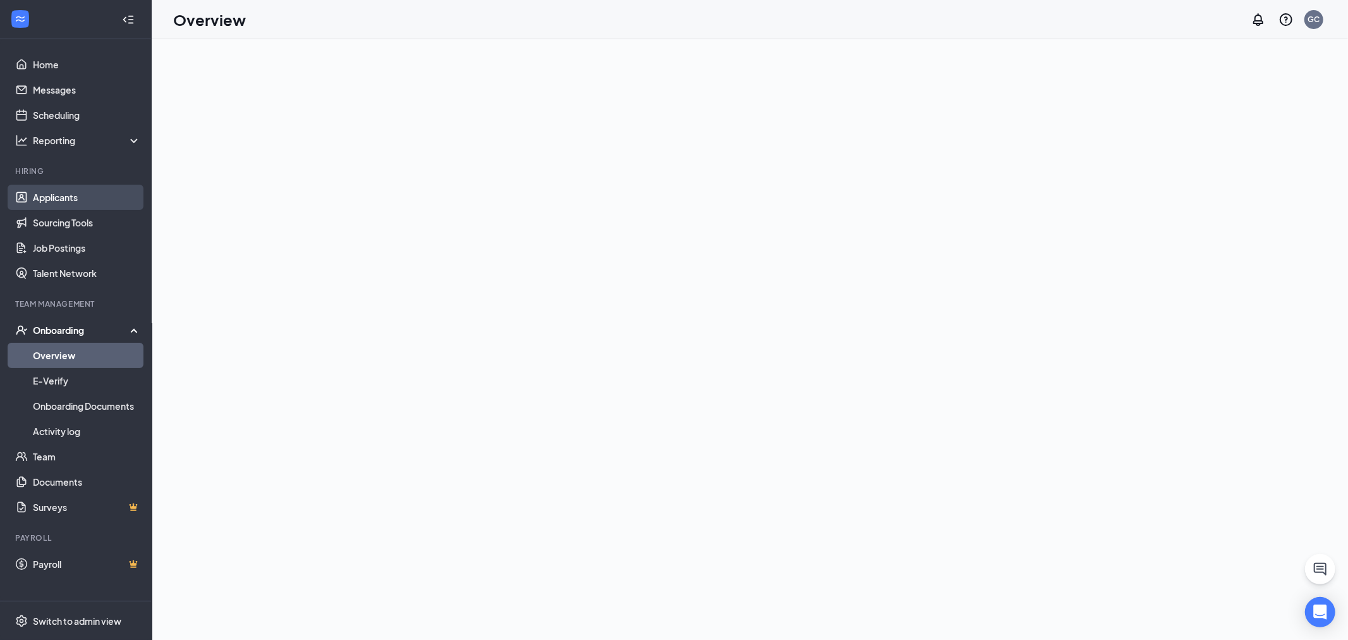
click at [42, 205] on link "Applicants" at bounding box center [87, 197] width 108 height 25
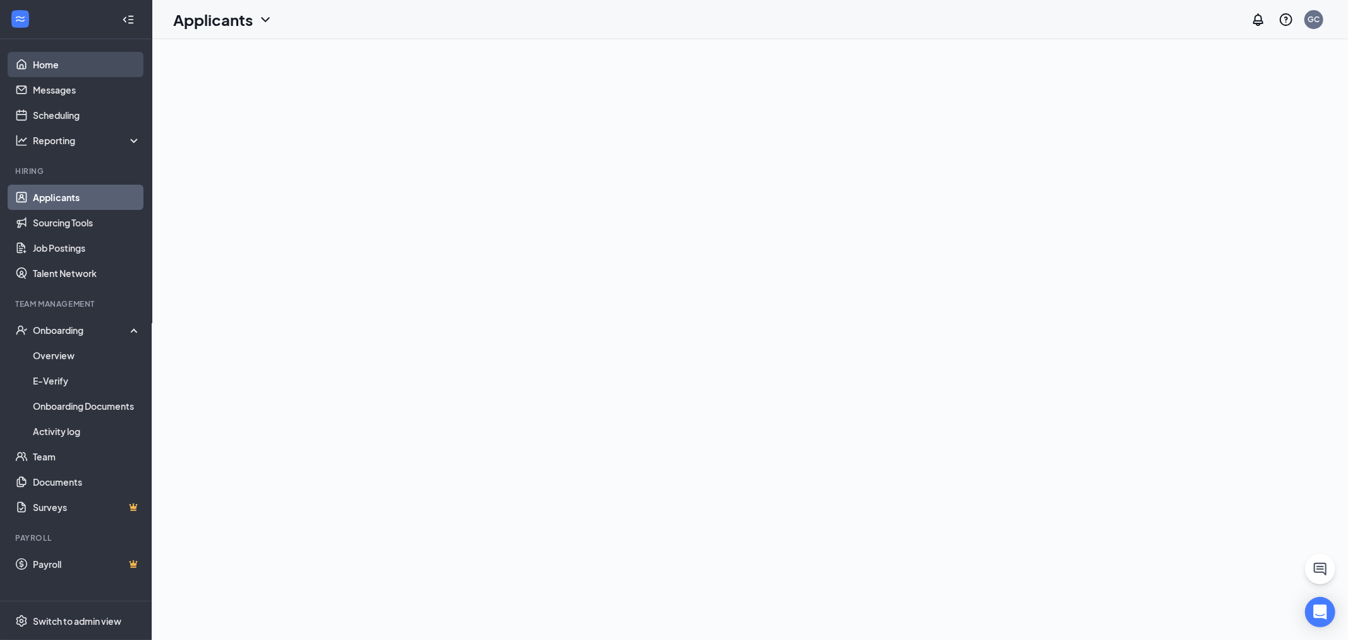
click at [98, 63] on link "Home" at bounding box center [87, 64] width 108 height 25
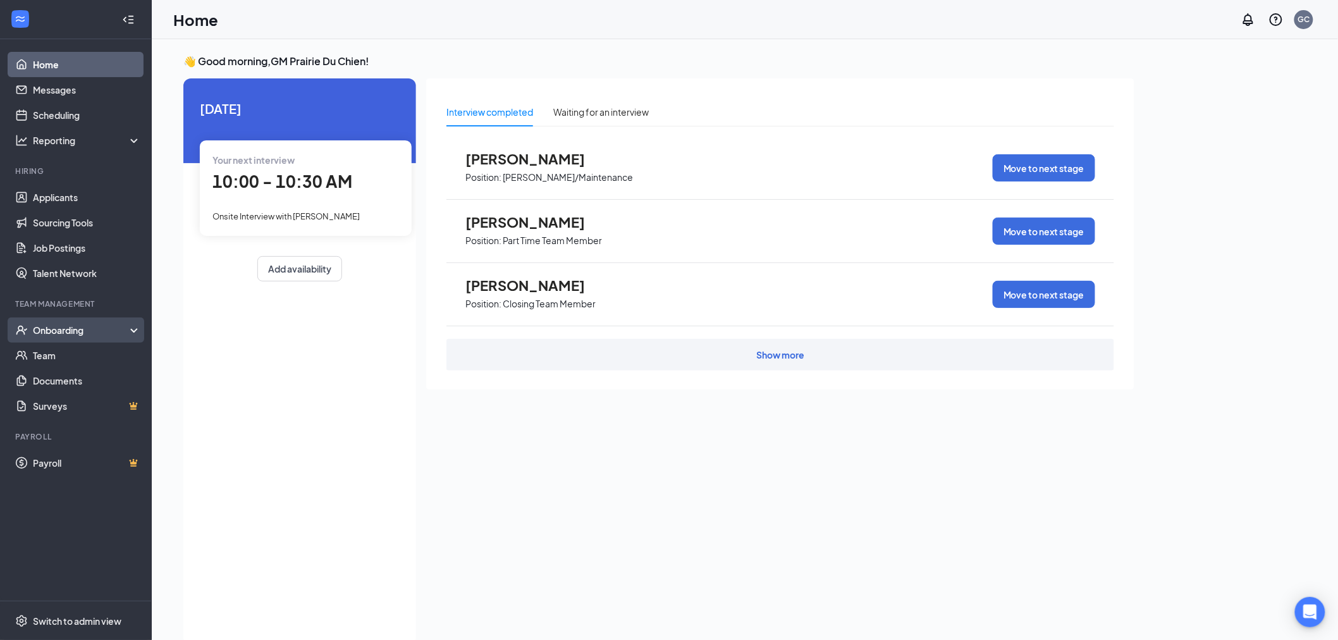
click at [71, 320] on div "Onboarding" at bounding box center [76, 329] width 152 height 25
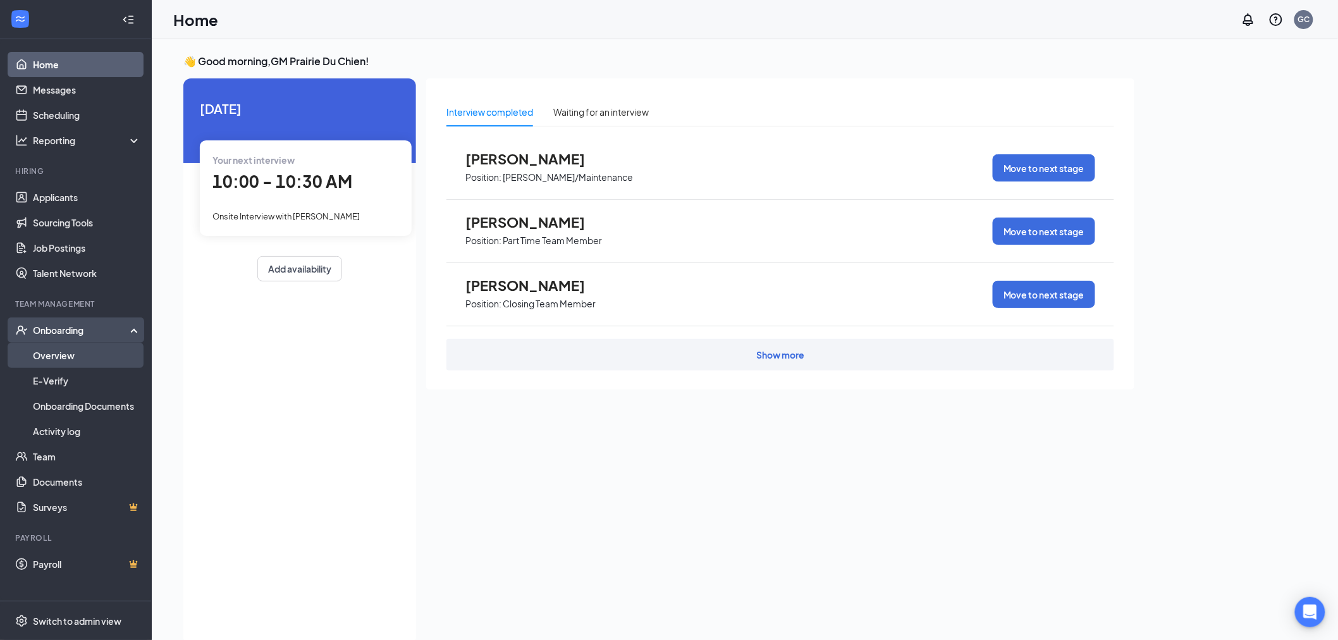
click at [47, 357] on link "Overview" at bounding box center [87, 355] width 108 height 25
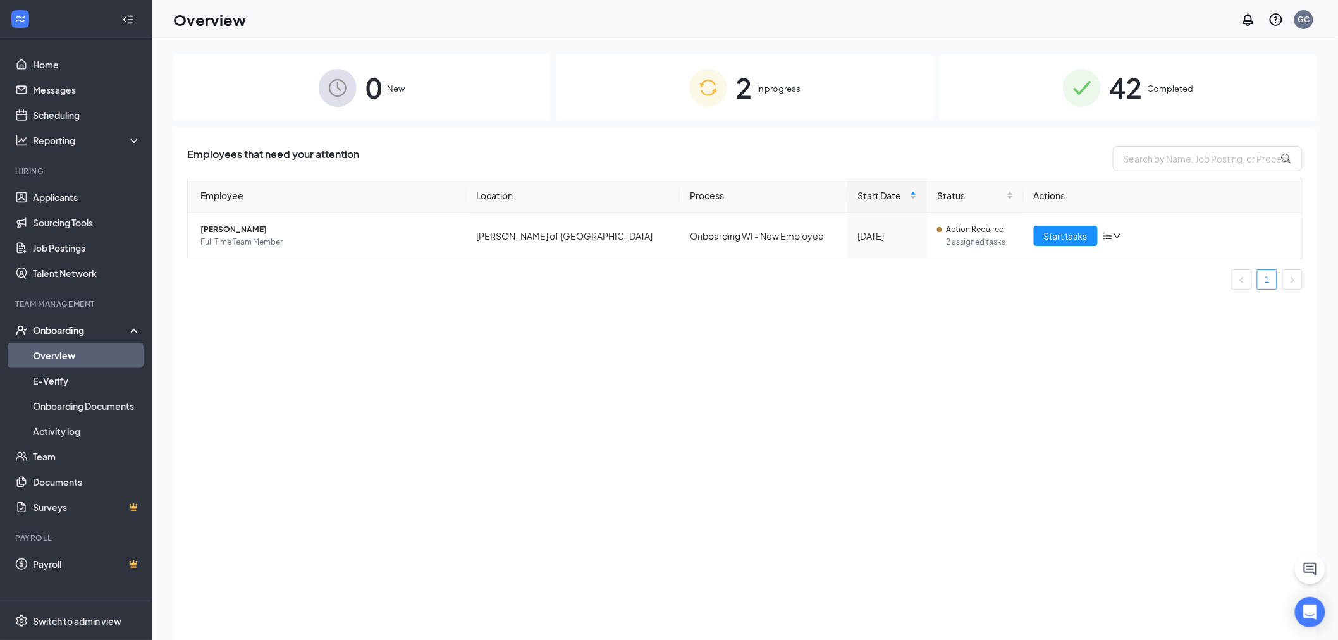
click at [631, 86] on div "2 In progress" at bounding box center [744, 87] width 377 height 66
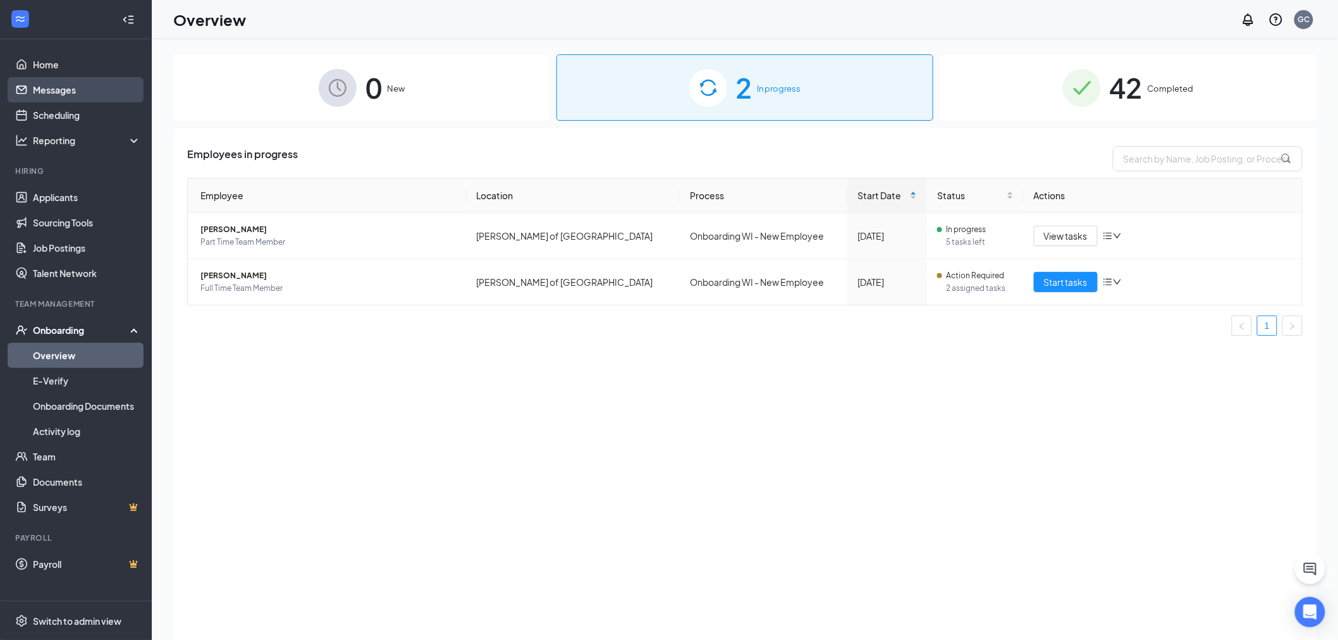
click at [80, 82] on link "Messages" at bounding box center [87, 89] width 108 height 25
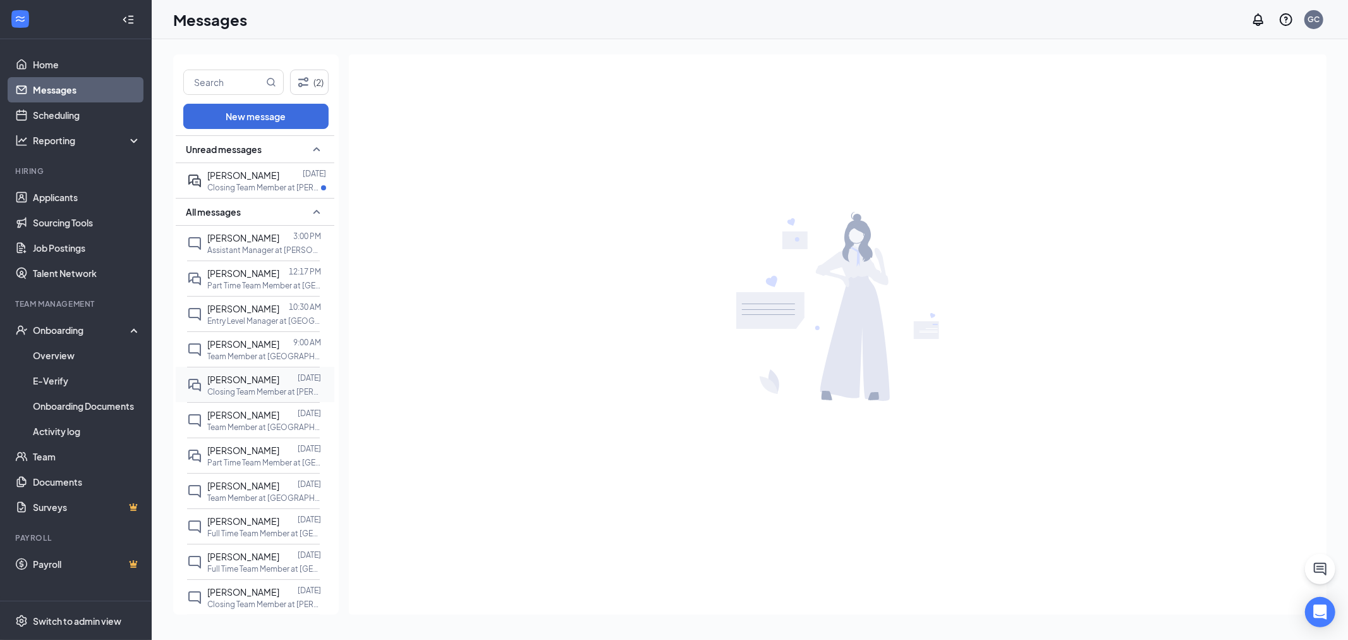
click at [247, 375] on span "[PERSON_NAME]" at bounding box center [243, 379] width 72 height 11
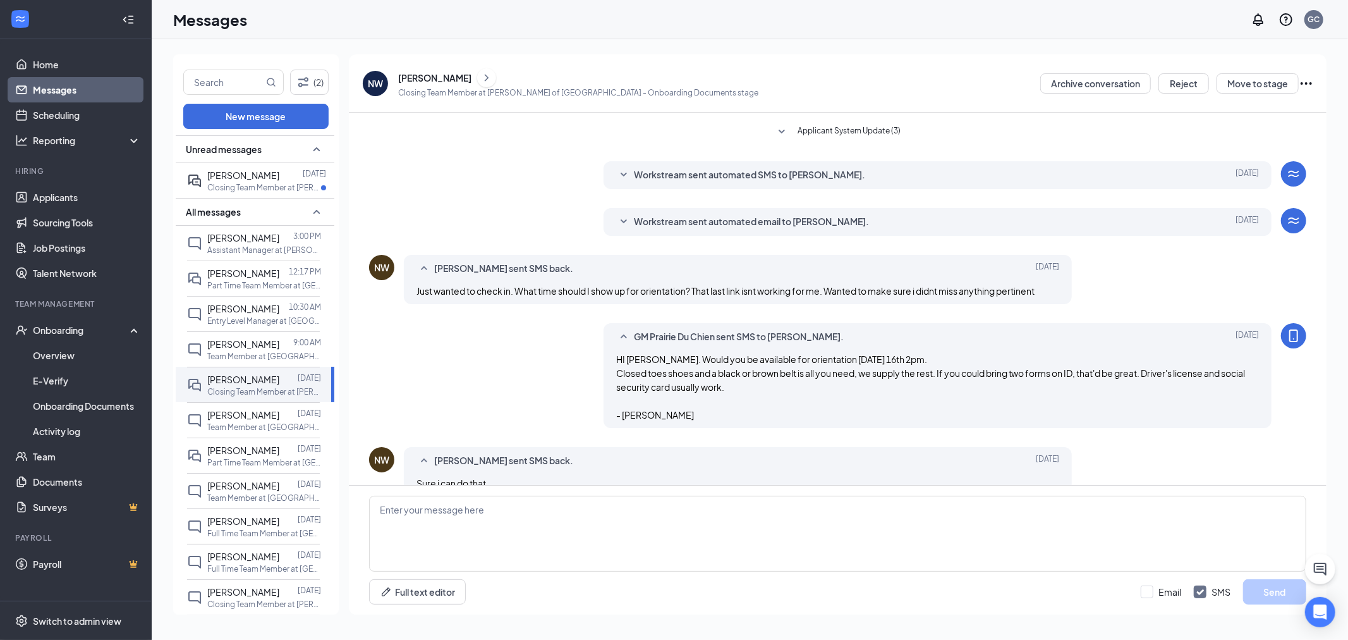
scroll to position [152, 0]
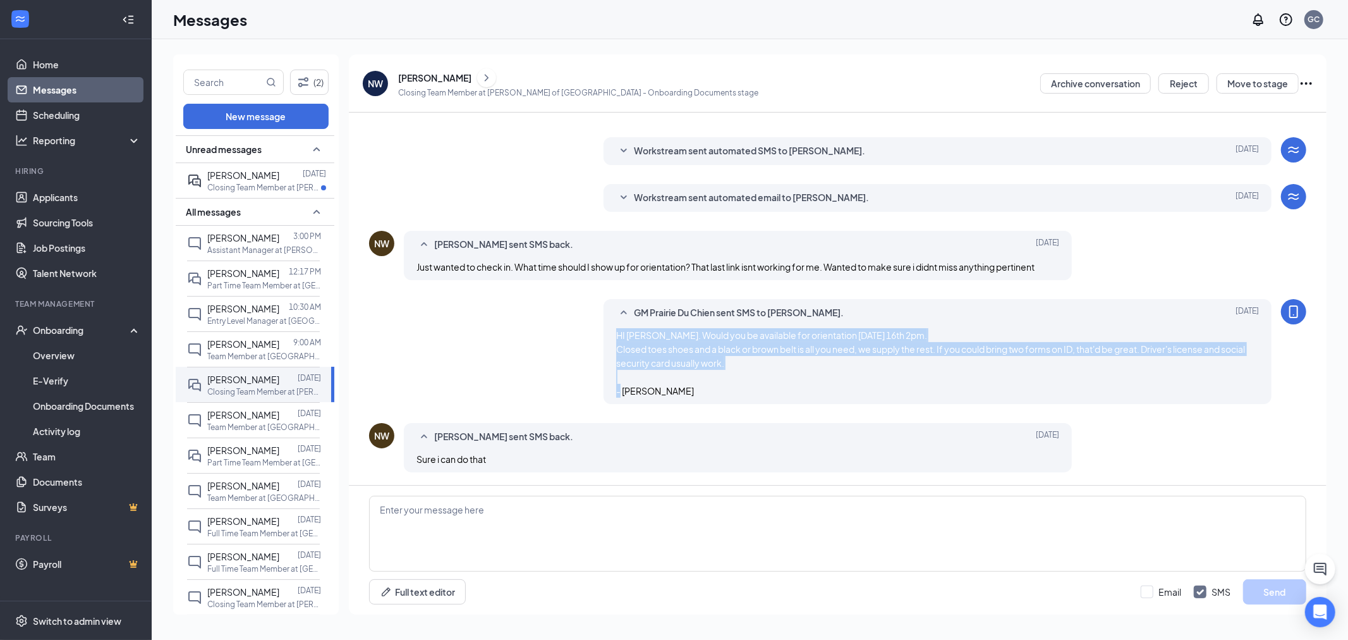
drag, startPoint x: 649, startPoint y: 390, endPoint x: 612, endPoint y: 336, distance: 65.0
click at [612, 336] on div "GM Prairie Du Chien sent SMS to Nolan Walby. Sep 14 HI Nolan. Would you be avai…" at bounding box center [938, 351] width 668 height 105
copy span "HI Nolan. Would you be available for orientation tuesday 16th 2pm. Closed toes …"
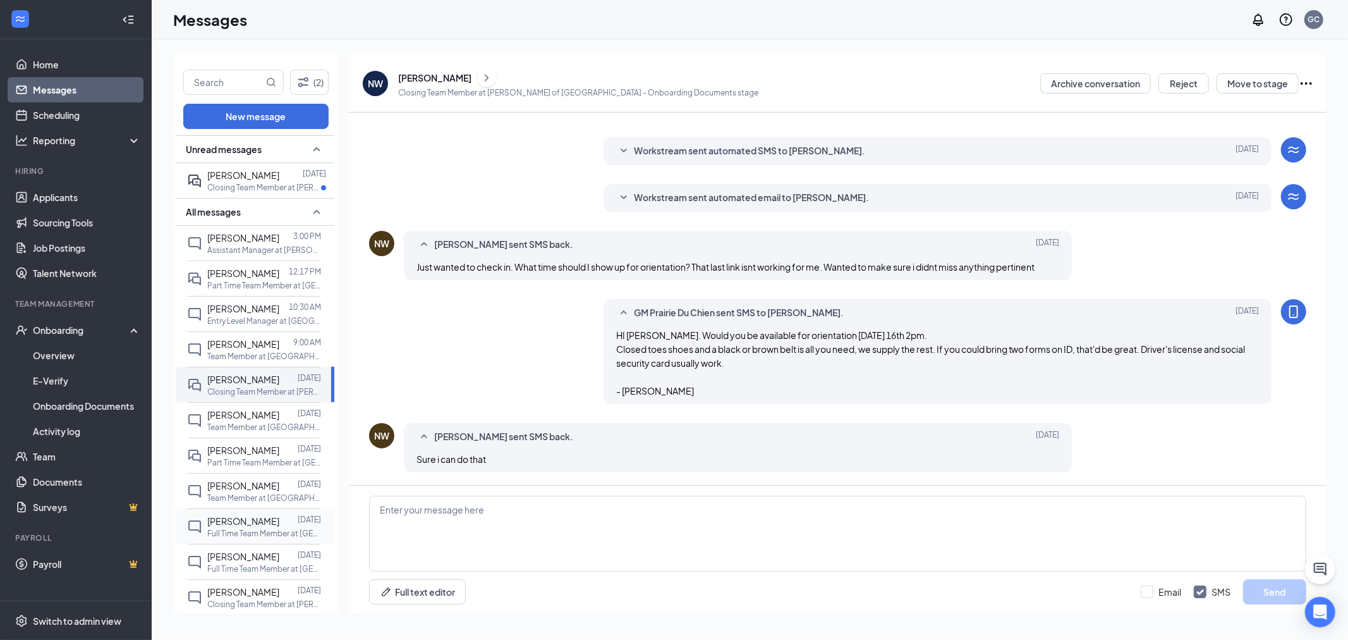
click at [243, 529] on p "Full Time Team Member at Culver's of Prairie du Chien" at bounding box center [264, 533] width 114 height 11
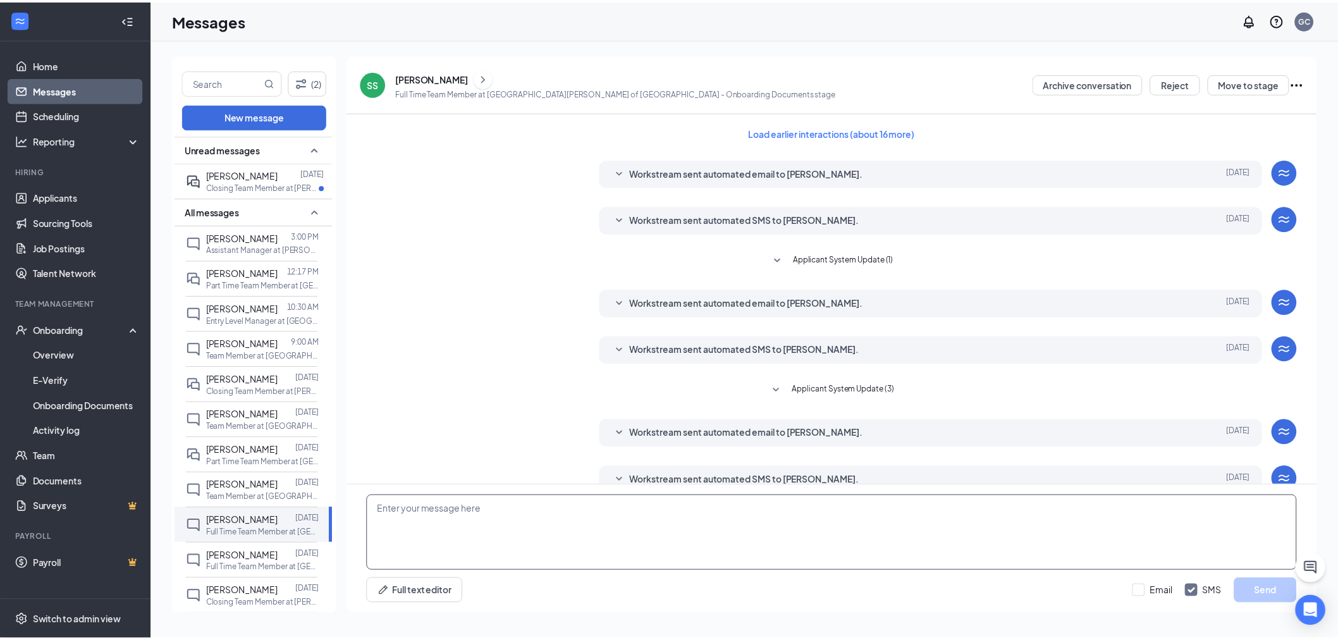
scroll to position [22, 0]
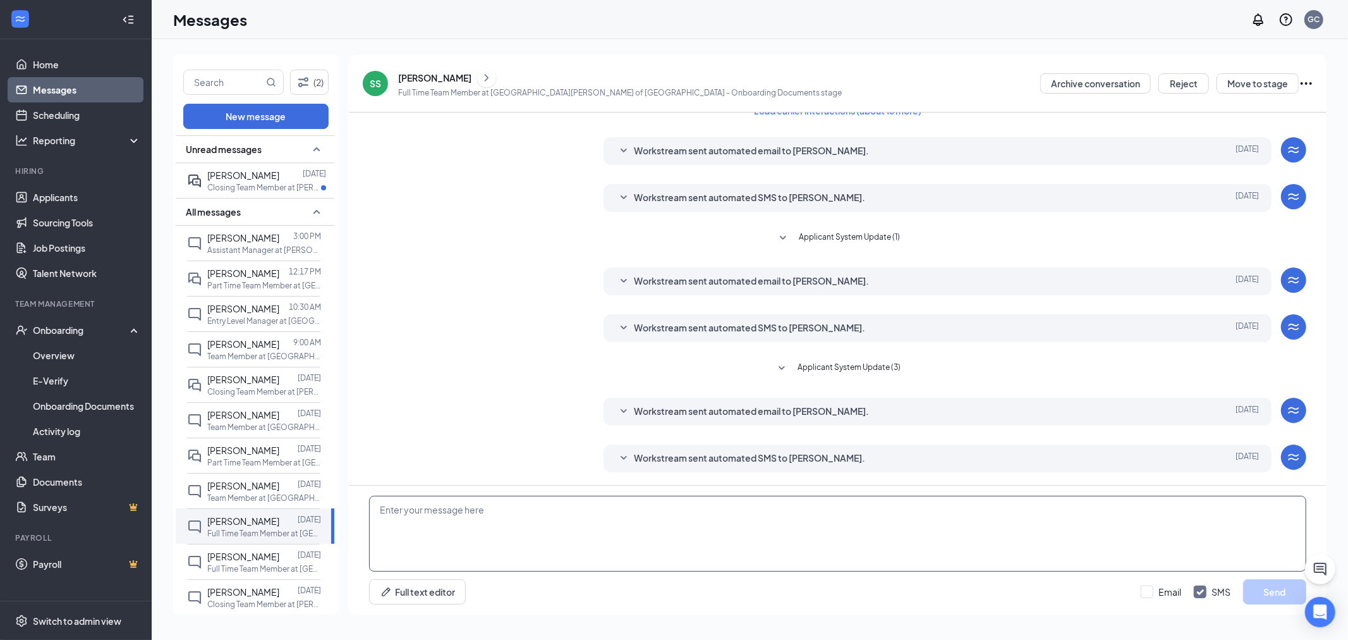
click at [456, 520] on textarea at bounding box center [837, 534] width 937 height 76
click at [66, 352] on link "Overview" at bounding box center [87, 355] width 108 height 25
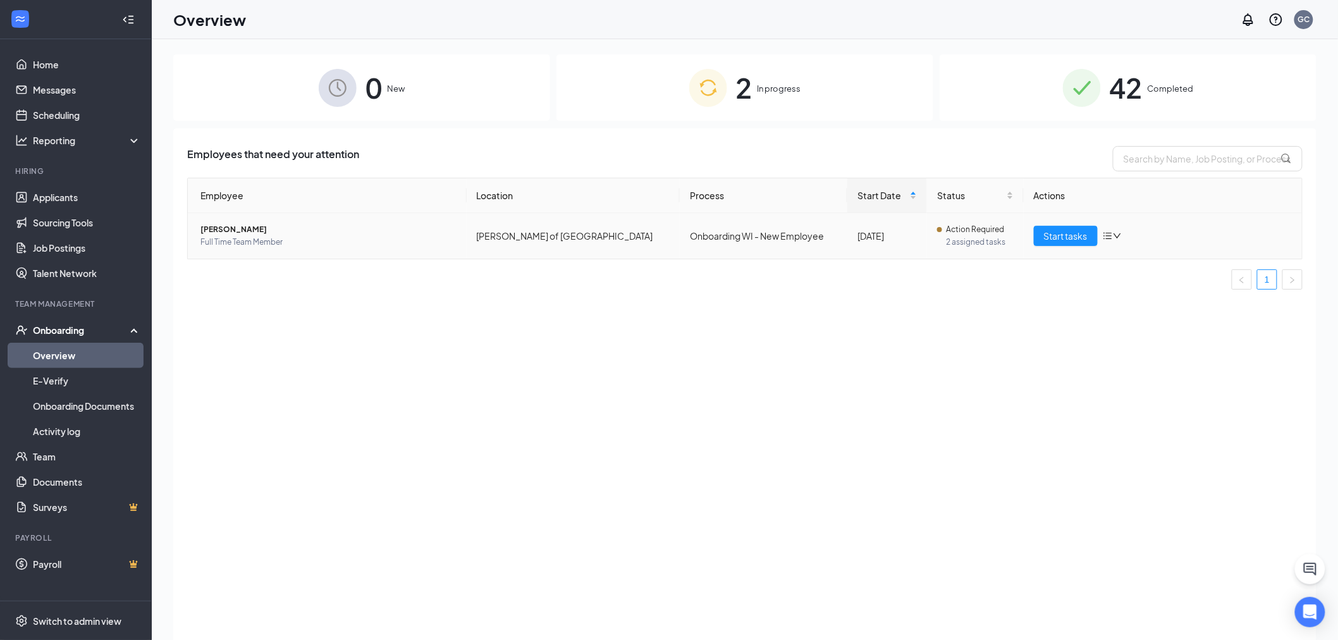
click at [244, 233] on span "[PERSON_NAME]" at bounding box center [328, 229] width 256 height 13
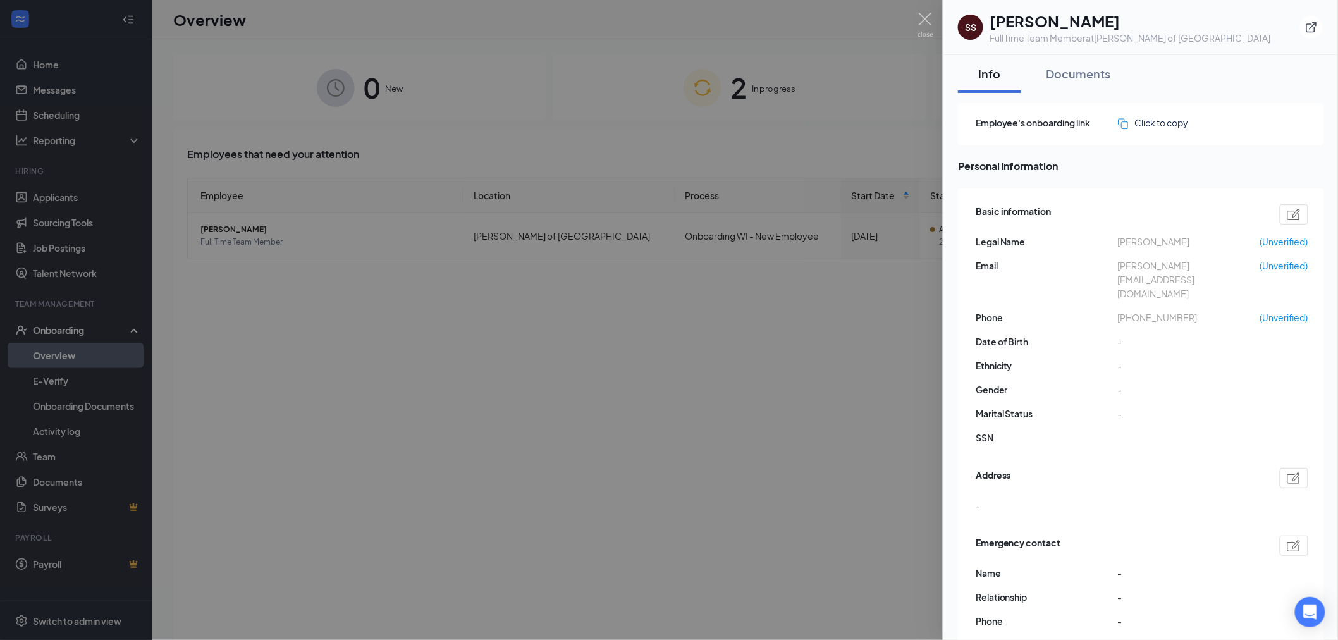
click at [822, 296] on div at bounding box center [669, 320] width 1338 height 640
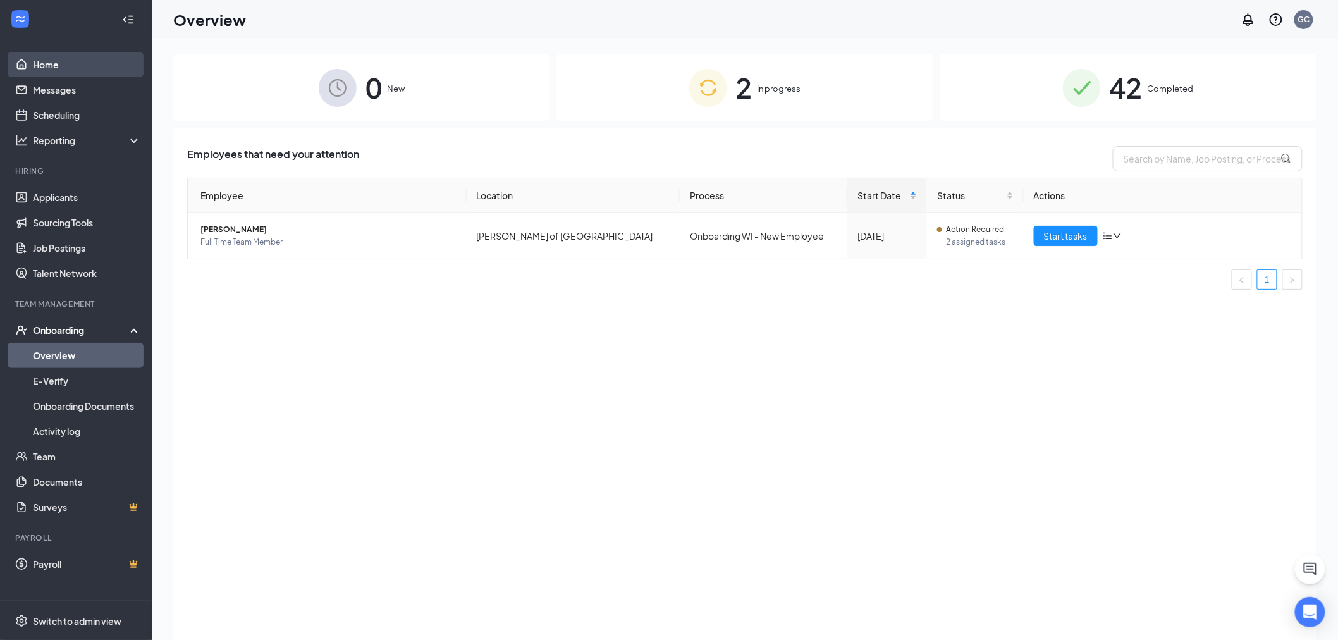
click at [66, 64] on link "Home" at bounding box center [87, 64] width 108 height 25
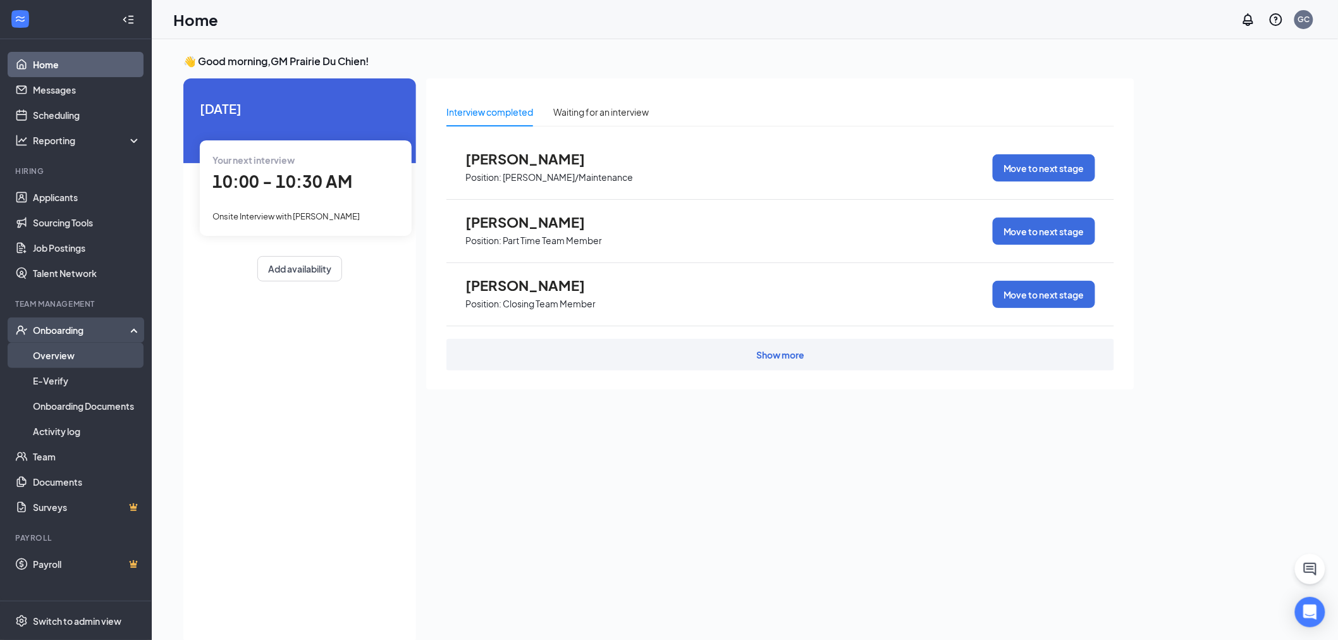
click at [60, 355] on link "Overview" at bounding box center [87, 355] width 108 height 25
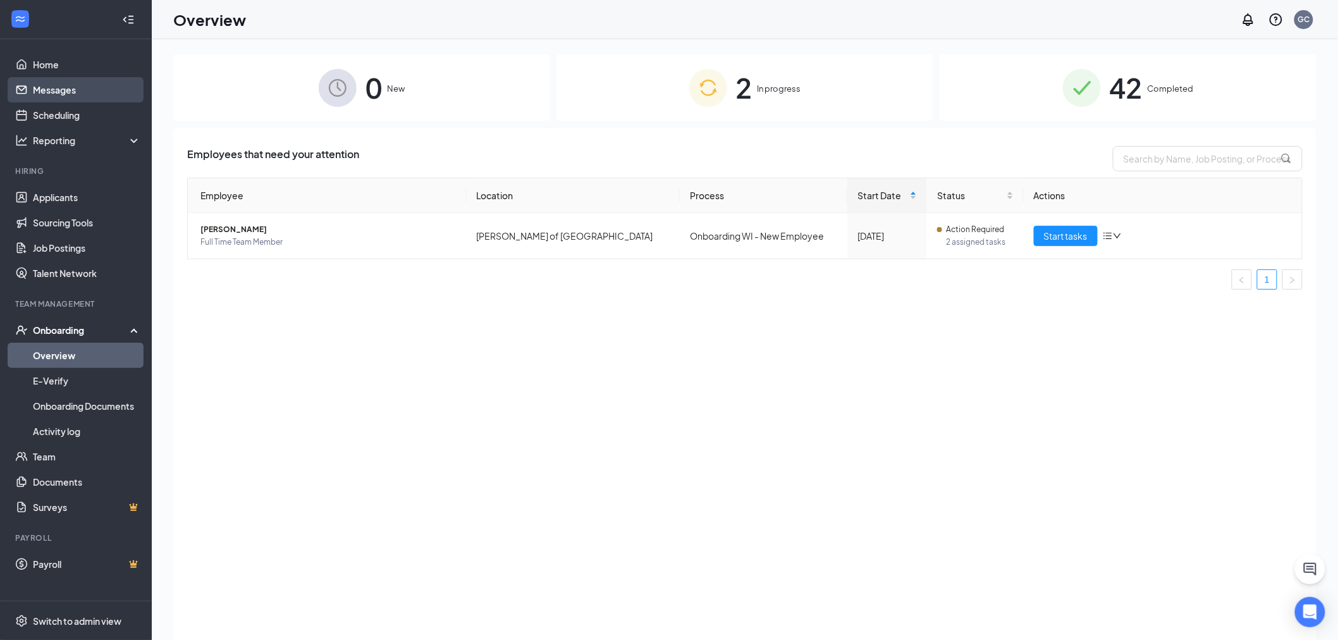
click at [70, 92] on link "Messages" at bounding box center [87, 89] width 108 height 25
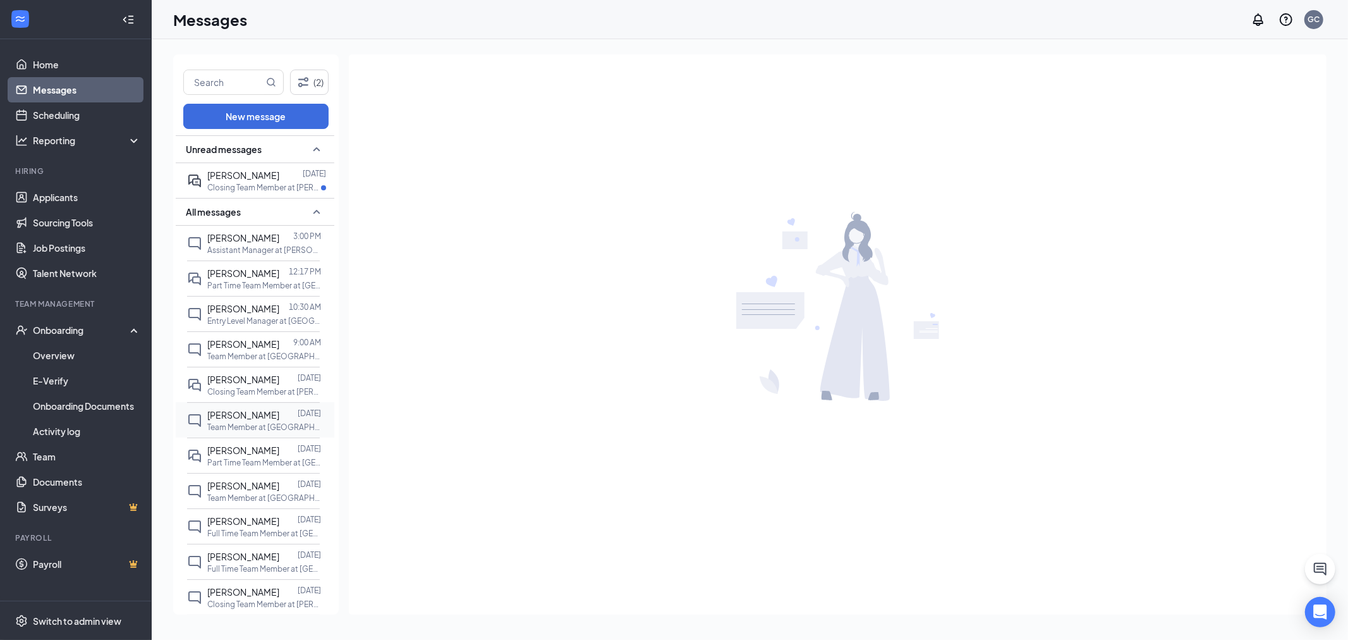
scroll to position [70, 0]
click at [257, 454] on span "[PERSON_NAME]" at bounding box center [243, 450] width 72 height 11
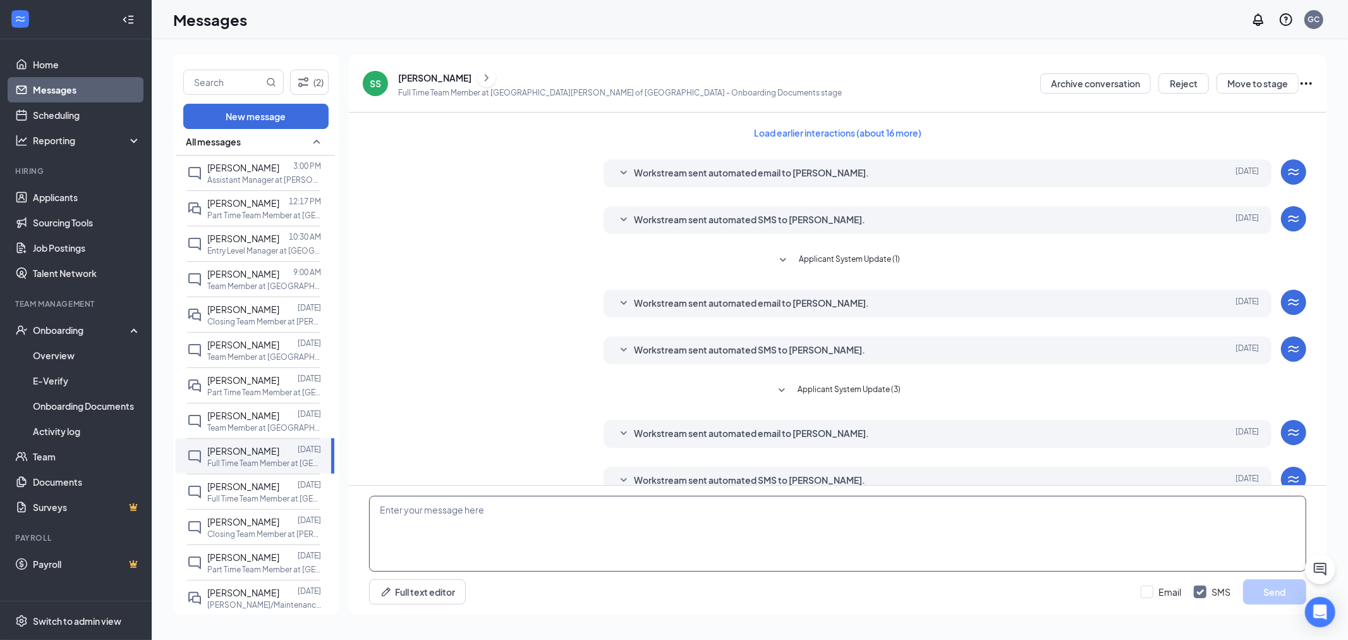
scroll to position [22, 0]
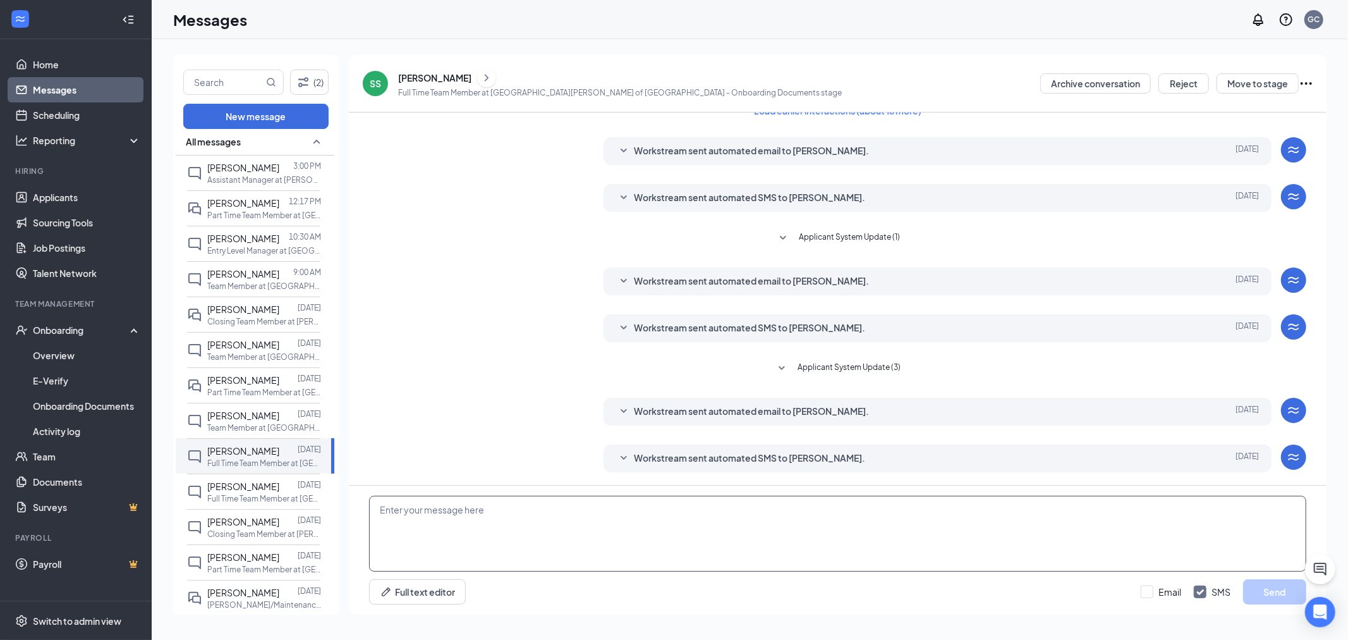
click at [483, 525] on textarea at bounding box center [837, 534] width 937 height 76
paste textarea "HI Nolan. Would you be available for orientation tuesday 16th 2pm. Closed toes …"
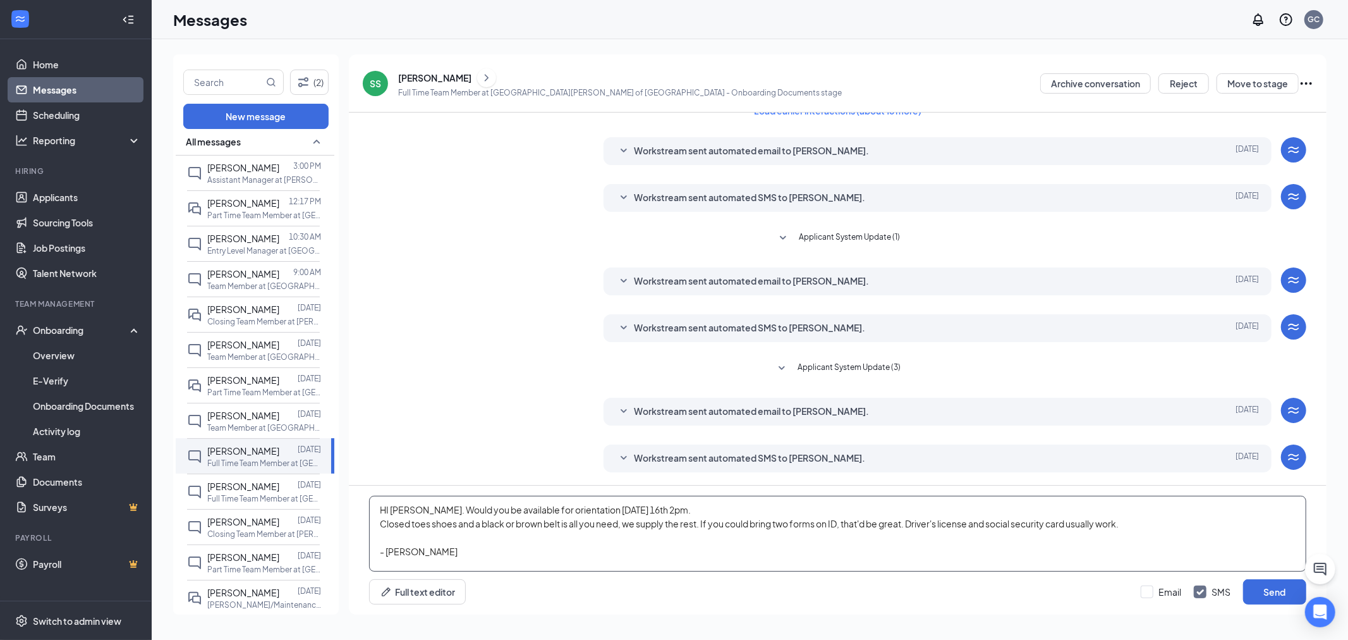
click at [393, 510] on textarea "HI Nolan. Would you be available for orientation tuesday 16th 2pm. Closed toes …" at bounding box center [837, 534] width 937 height 76
drag, startPoint x: 660, startPoint y: 506, endPoint x: 582, endPoint y: 513, distance: 78.7
click at [582, 513] on textarea "HI Sharon. Would you be available for orientation tuesday 16th 2pm. Closed toes…" at bounding box center [837, 534] width 937 height 76
click at [592, 512] on textarea "HI Sharon. Would you be available for orientation Closed toes shoes and a black…" at bounding box center [837, 534] width 937 height 76
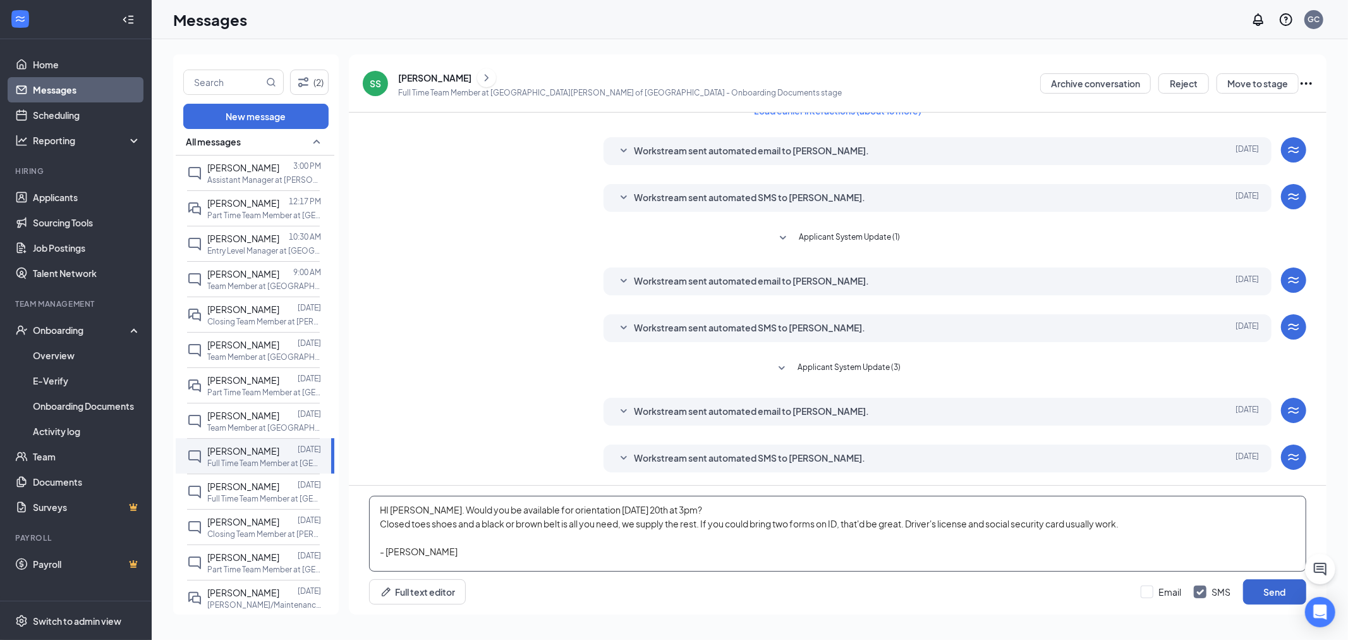
type textarea "HI Sharon. Would you be available for orientation Saturday 20th at 3pm? Closed …"
click at [1265, 589] on button "Send" at bounding box center [1274, 591] width 63 height 25
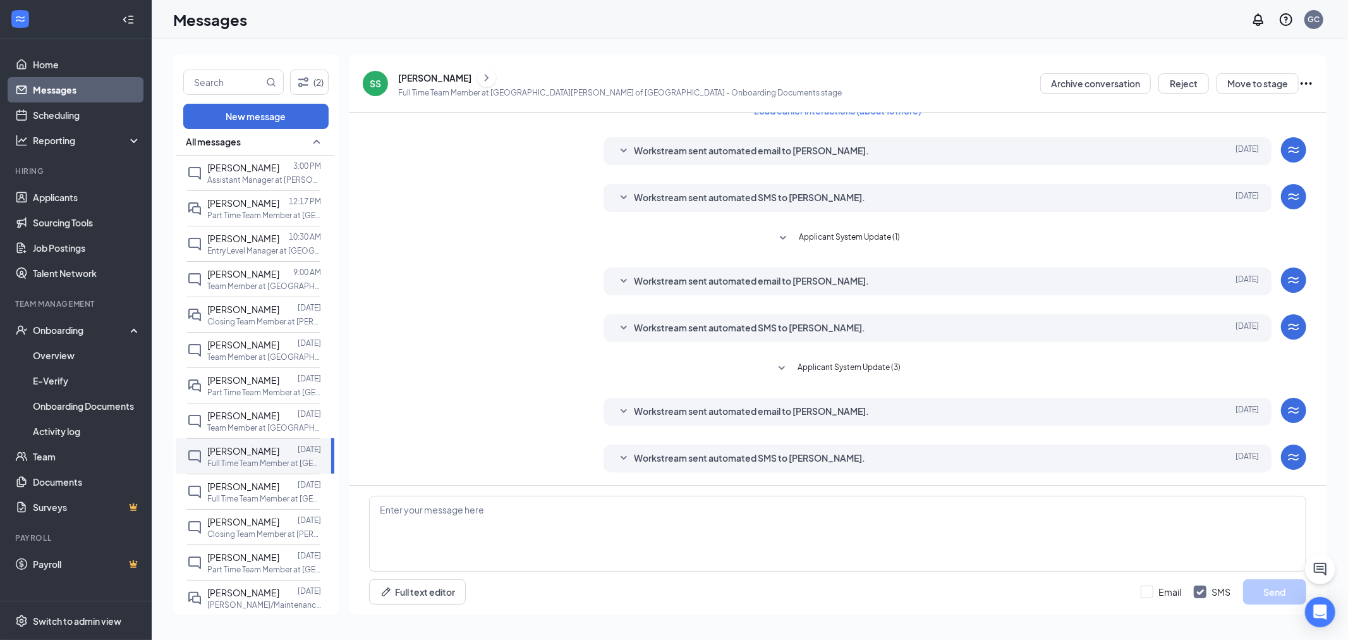
scroll to position [146, 0]
